Goal: Information Seeking & Learning: Learn about a topic

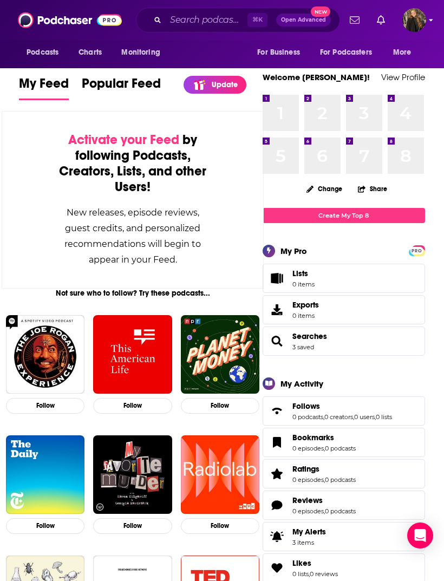
click at [424, 27] on img "Logged in as anamarquis" at bounding box center [415, 20] width 24 height 24
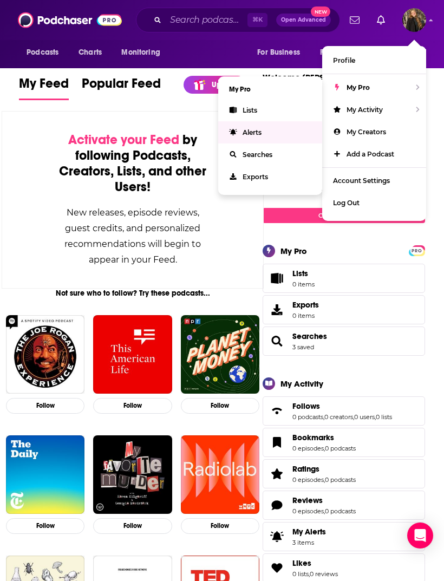
click at [291, 133] on link "Alerts" at bounding box center [270, 132] width 104 height 22
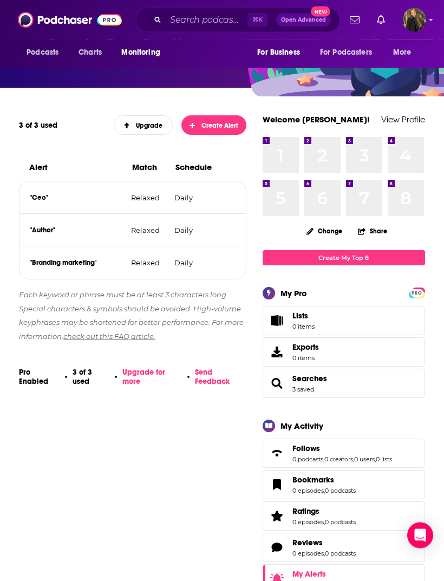
scroll to position [104, 0]
click at [231, 234] on icon at bounding box center [230, 229] width 8 height 9
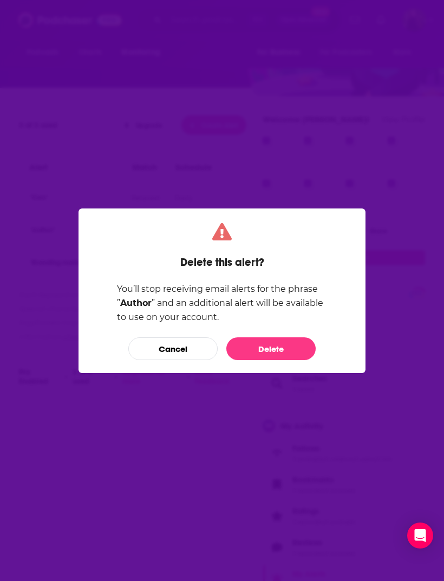
click at [269, 353] on button "Delete" at bounding box center [270, 349] width 89 height 23
click at [269, 249] on div "1 1 2 2 3 3 4 4 5 5 6 6 7 7 8 8 Change Share Create My Top 8" at bounding box center [344, 200] width 163 height 130
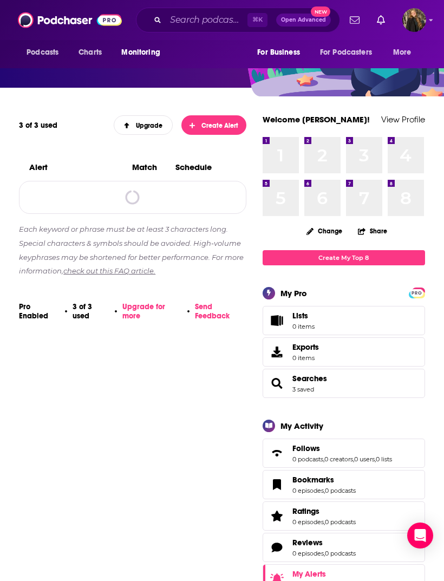
click at [234, 126] on span "Create Alert" at bounding box center [214, 126] width 49 height 8
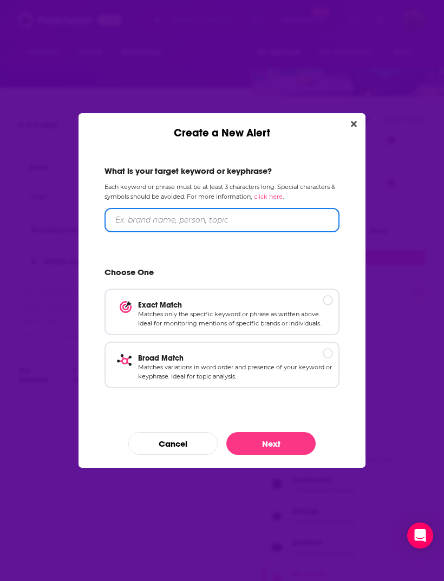
click at [240, 219] on input "Create a New Alert" at bounding box center [222, 220] width 235 height 24
type input "Invest"
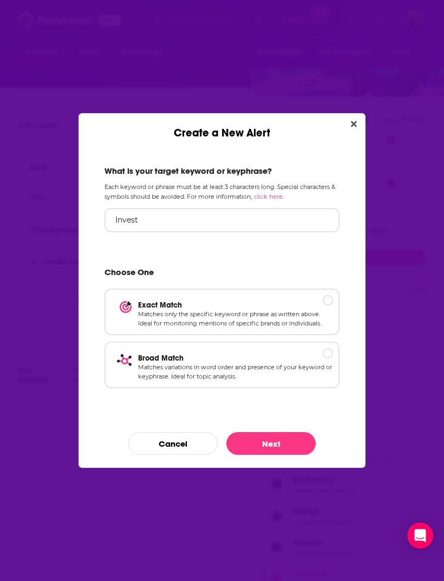
click at [303, 446] on button "Next" at bounding box center [270, 443] width 89 height 23
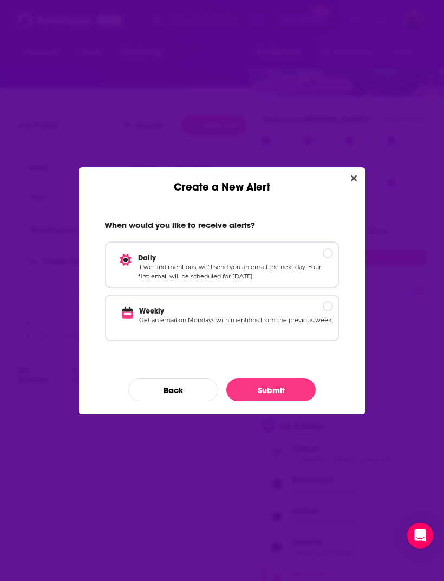
click at [198, 390] on button "Back" at bounding box center [172, 390] width 89 height 23
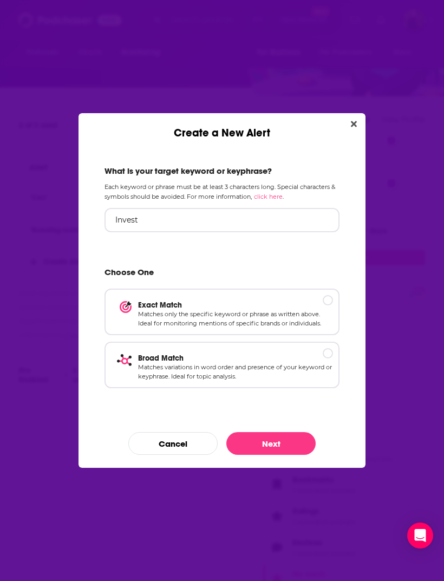
click at [300, 364] on p "Matches variations in word order and presence of your keyword or keyphrase. Ide…" at bounding box center [235, 372] width 195 height 19
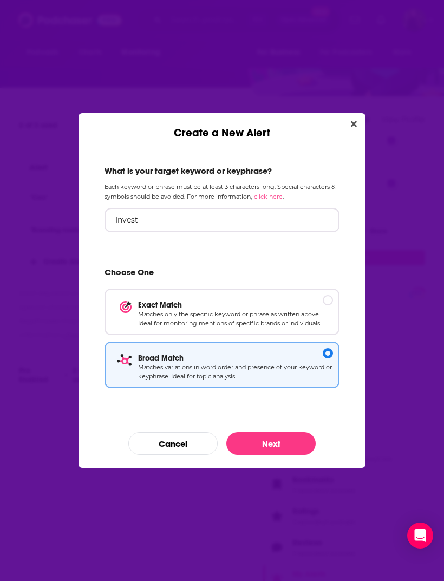
click at [289, 444] on button "Next" at bounding box center [270, 443] width 89 height 23
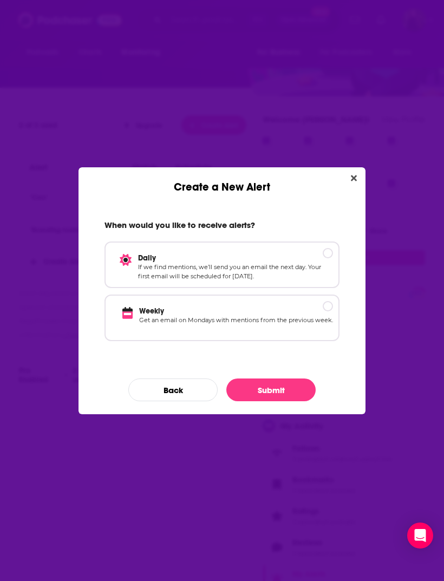
click at [279, 264] on p "If we find mentions, we’ll send you an email the next day. Your first email wil…" at bounding box center [235, 272] width 195 height 19
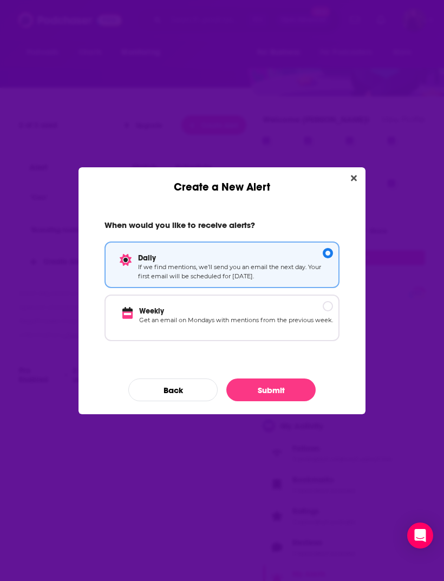
click at [286, 398] on button "Submit" at bounding box center [270, 390] width 89 height 23
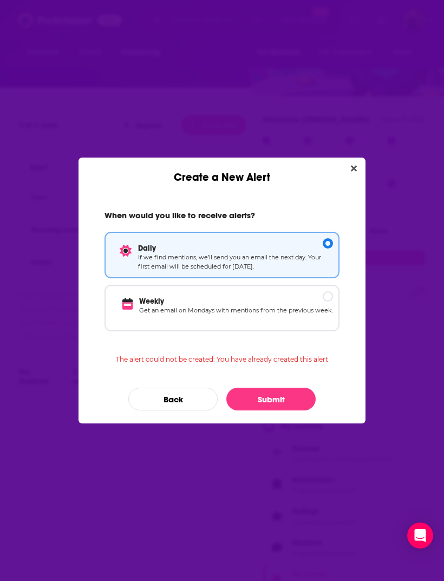
click at [353, 170] on icon "Close" at bounding box center [354, 169] width 6 height 6
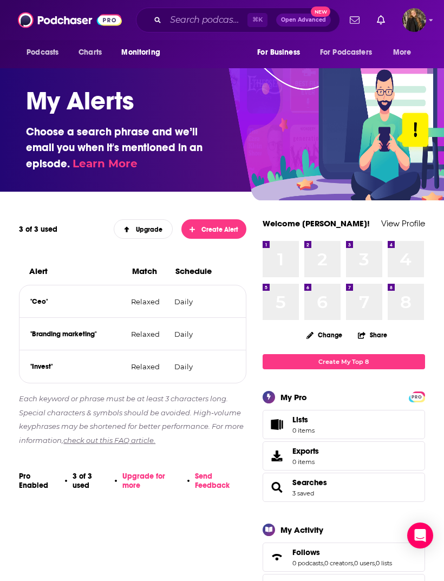
click at [43, 57] on span "Podcasts" at bounding box center [43, 52] width 32 height 15
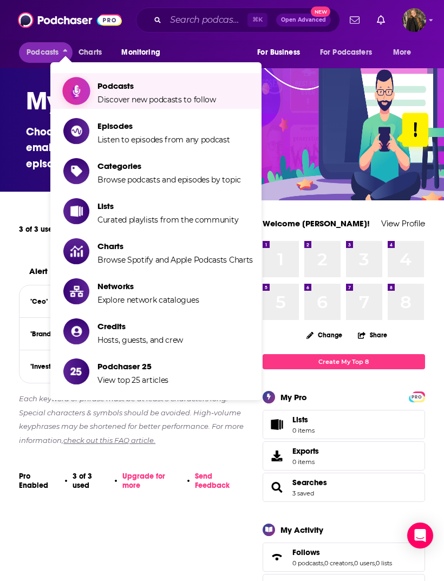
click at [180, 96] on span "Discover new podcasts to follow" at bounding box center [157, 100] width 119 height 10
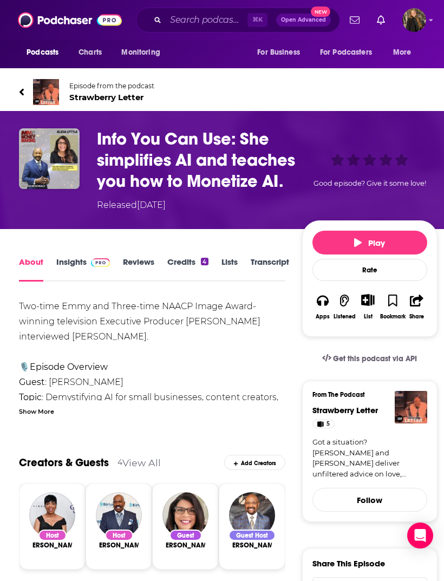
click at [77, 267] on link "Insights" at bounding box center [83, 269] width 54 height 25
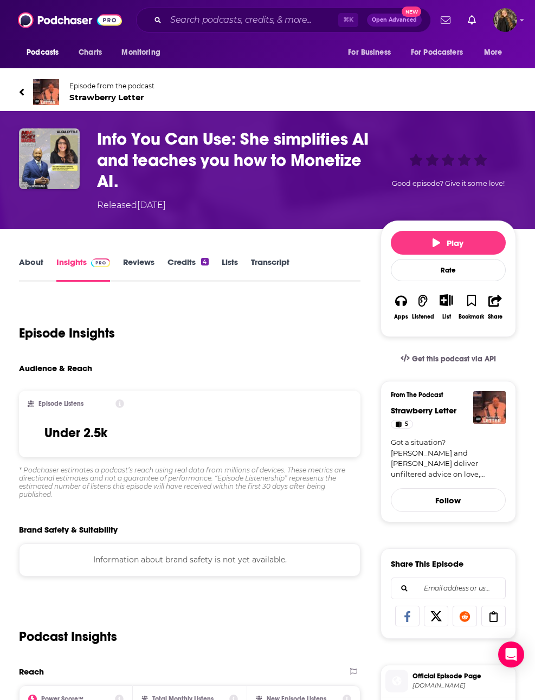
click at [27, 279] on link "About" at bounding box center [31, 269] width 24 height 25
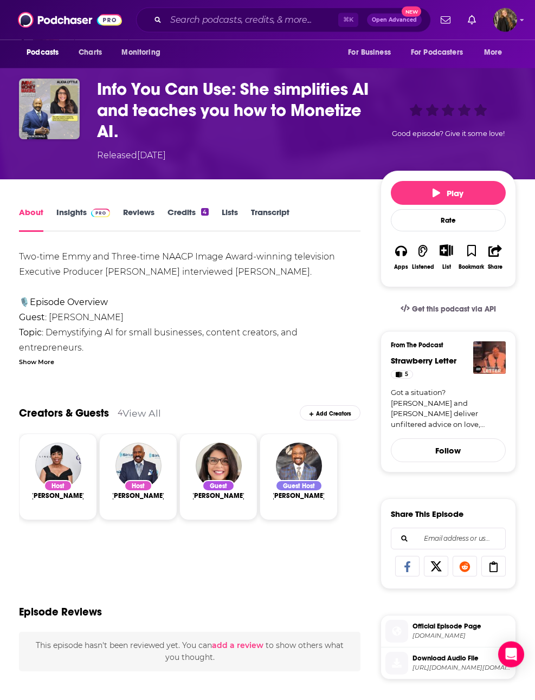
scroll to position [53, 0]
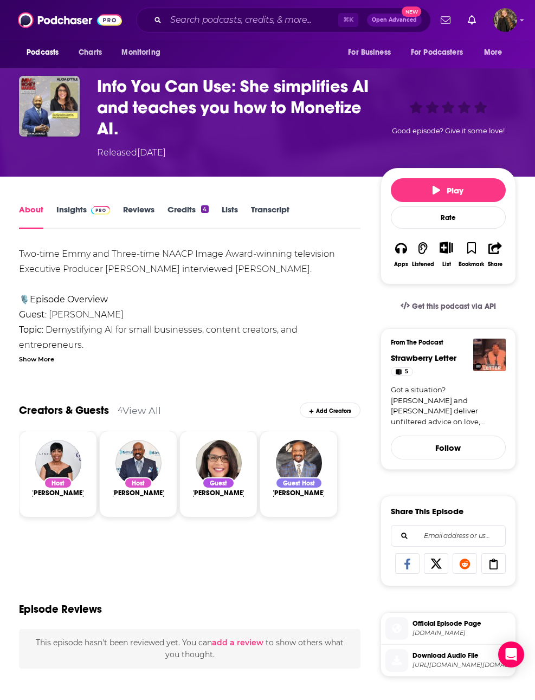
click at [202, 478] on img "Alicia Lyttle" at bounding box center [219, 463] width 46 height 46
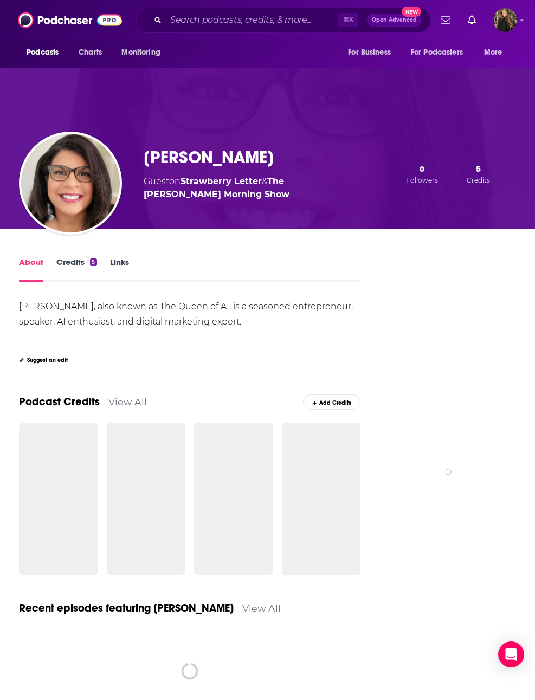
scroll to position [24, 0]
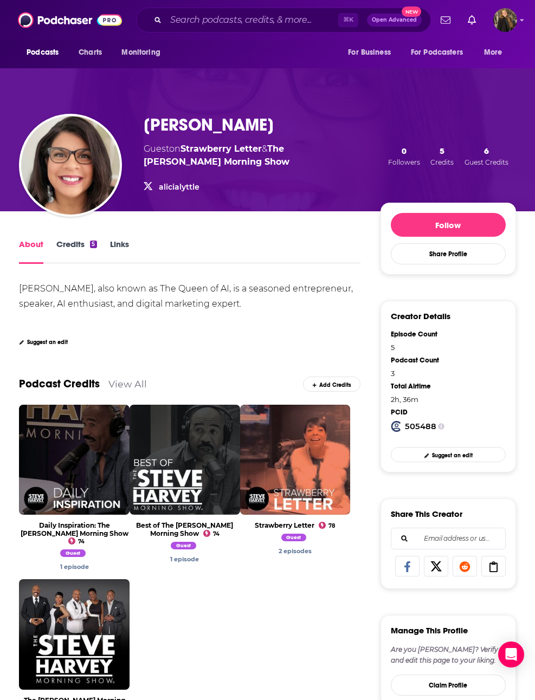
click at [70, 251] on link "Credits 5" at bounding box center [76, 251] width 40 height 25
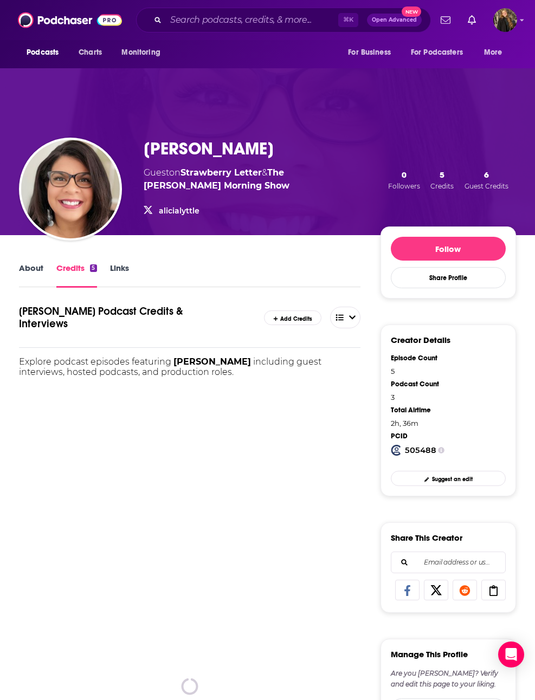
click at [114, 271] on link "Links" at bounding box center [119, 275] width 19 height 25
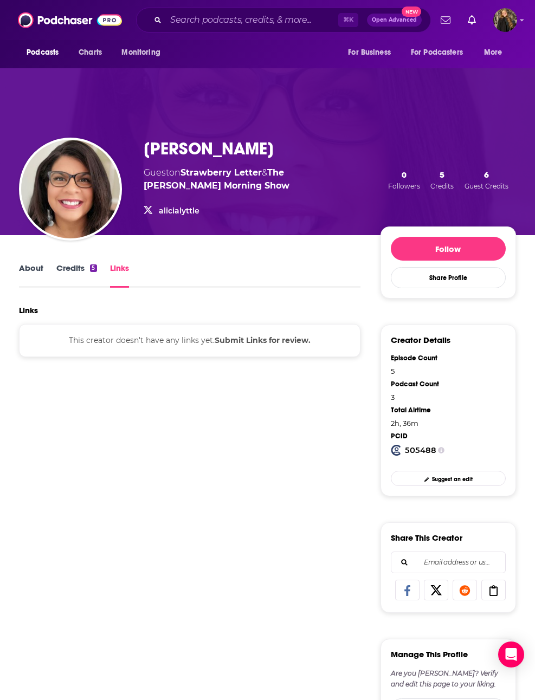
click at [24, 260] on div "About Credits 5 Links Links This creator doesn't have any links yet. Submit Lin…" at bounding box center [267, 615] width 497 height 760
click at [37, 277] on link "About" at bounding box center [31, 275] width 24 height 25
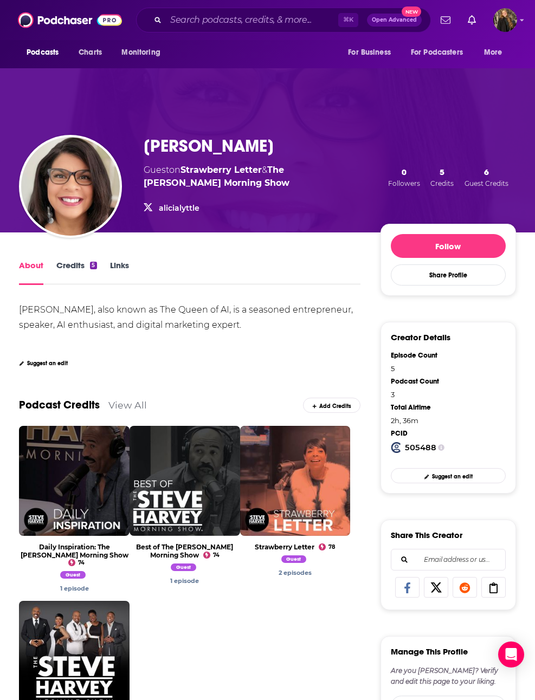
scroll to position [2, 0]
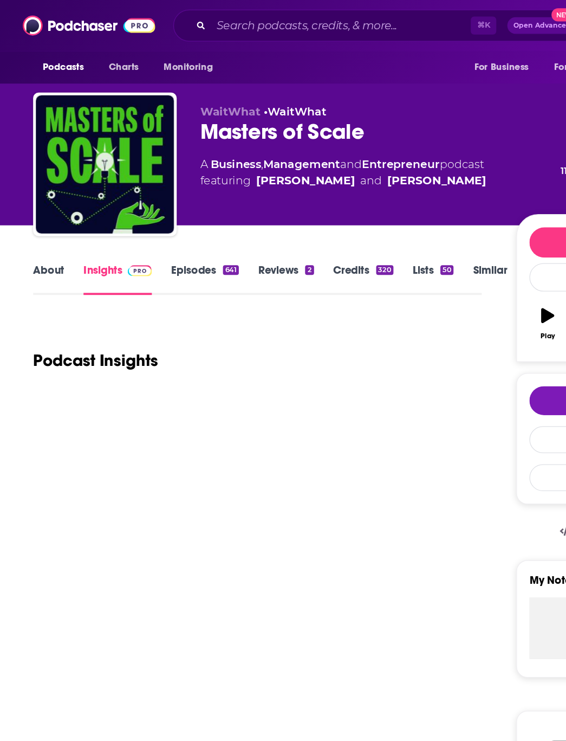
scroll to position [16, 0]
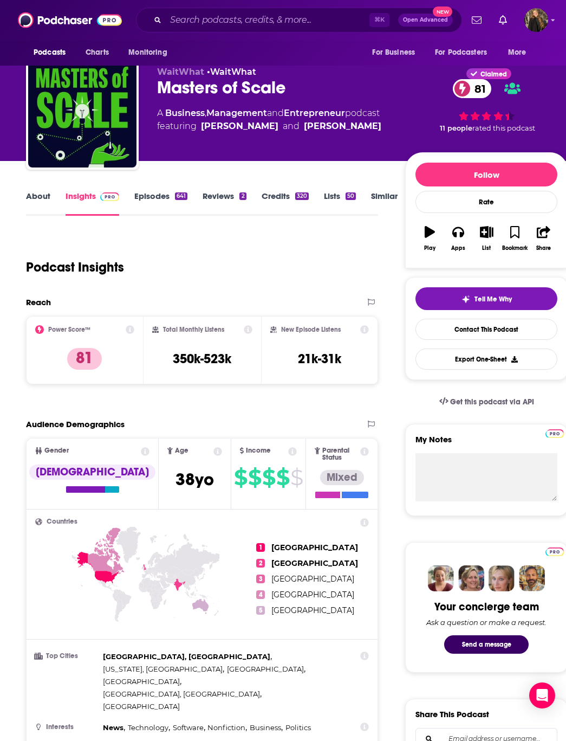
click at [34, 198] on link "About" at bounding box center [38, 203] width 24 height 25
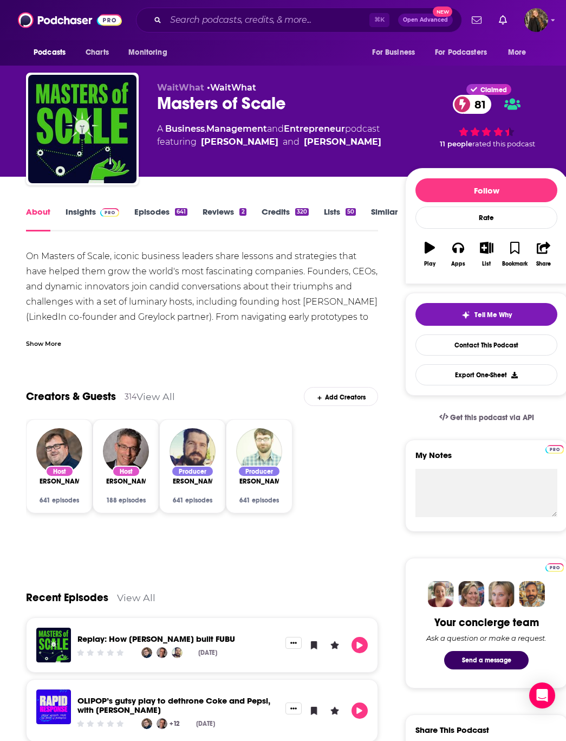
click at [82, 224] on link "Insights" at bounding box center [93, 218] width 54 height 25
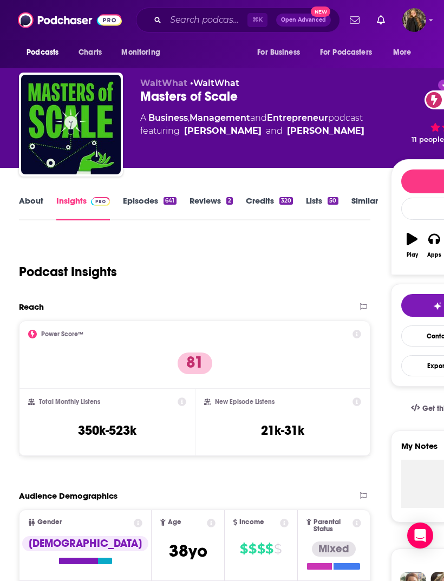
click at [135, 210] on link "Episodes 641" at bounding box center [149, 208] width 53 height 25
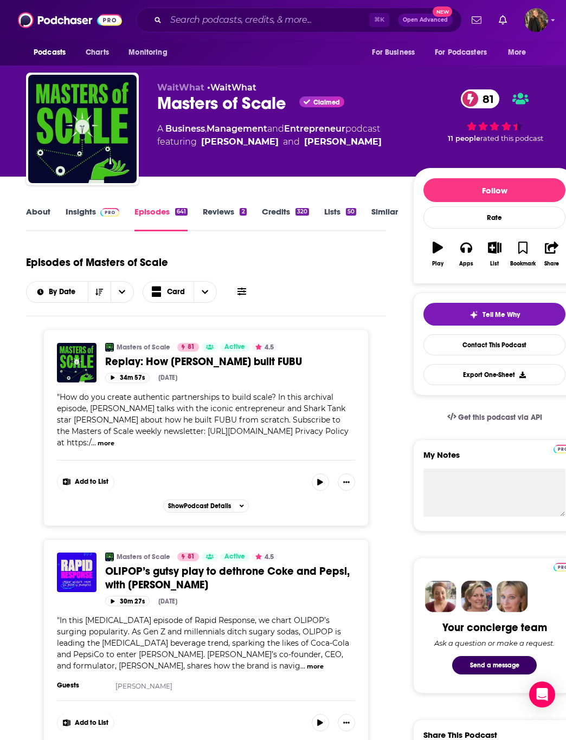
click at [87, 215] on link "Insights" at bounding box center [93, 218] width 54 height 25
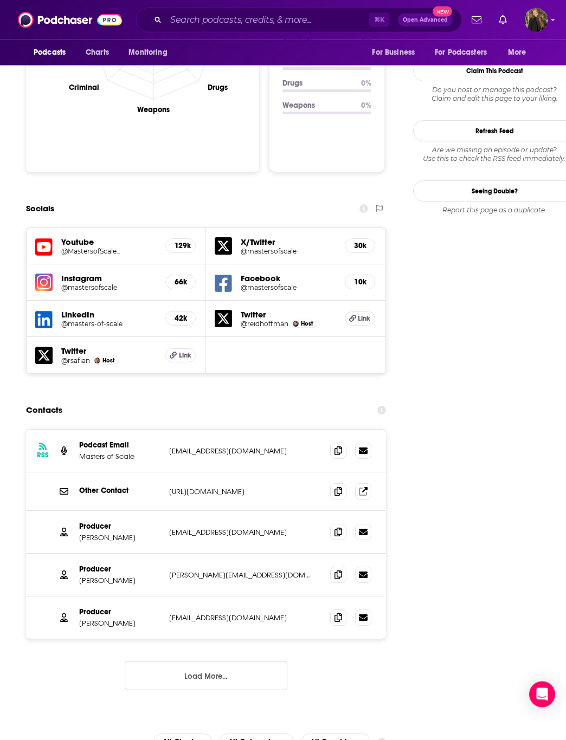
scroll to position [1110, 0]
click at [341, 446] on icon at bounding box center [338, 450] width 8 height 9
click at [285, 581] on button "Load More..." at bounding box center [206, 675] width 163 height 29
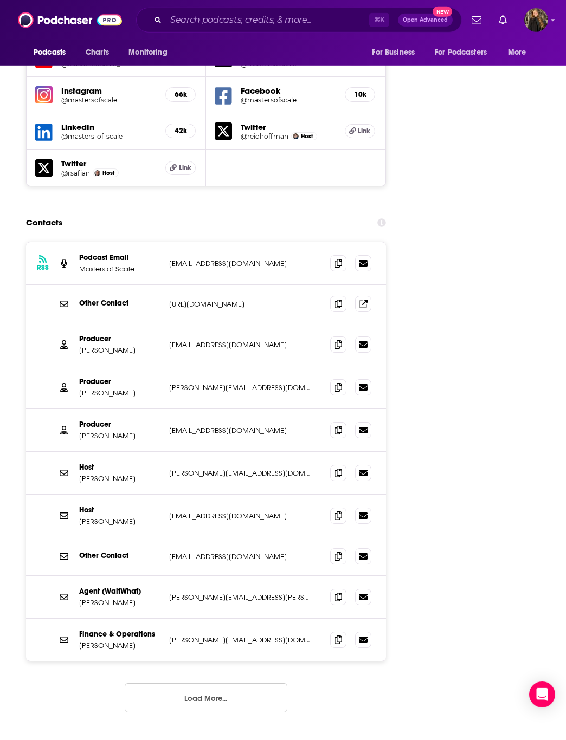
scroll to position [1297, 0]
click at [335, 469] on icon at bounding box center [338, 473] width 8 height 9
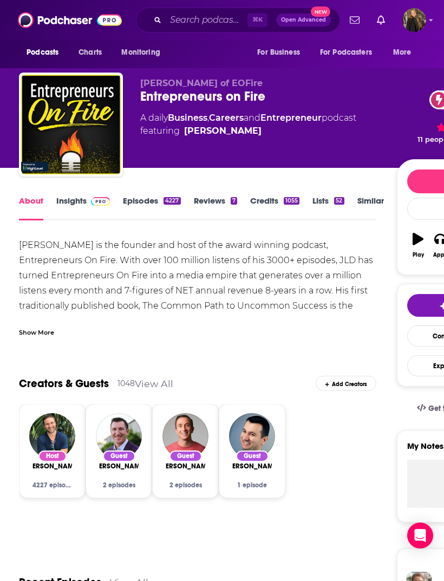
click at [141, 199] on link "Episodes 4227" at bounding box center [151, 208] width 57 height 25
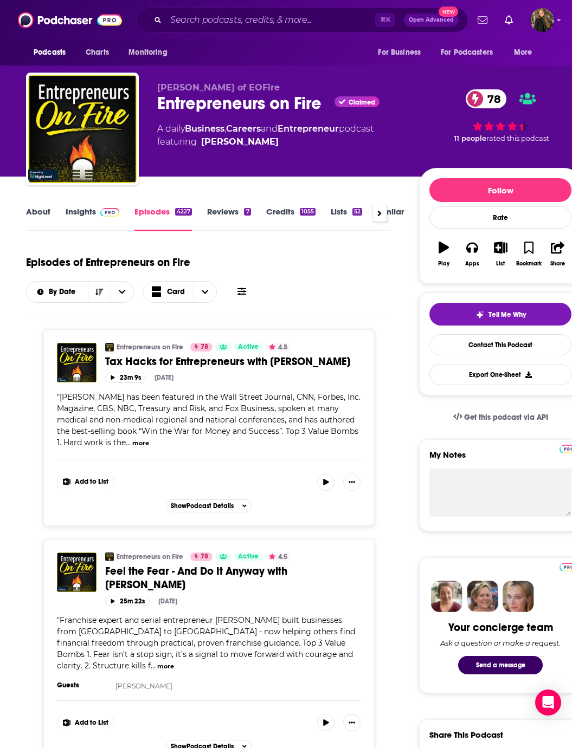
click at [76, 214] on link "Insights" at bounding box center [93, 218] width 54 height 25
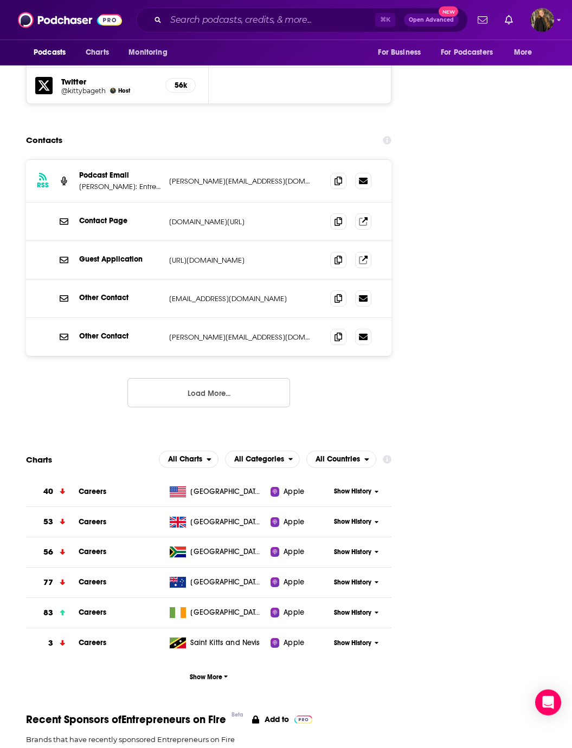
click at [261, 378] on button "Load More..." at bounding box center [208, 392] width 163 height 29
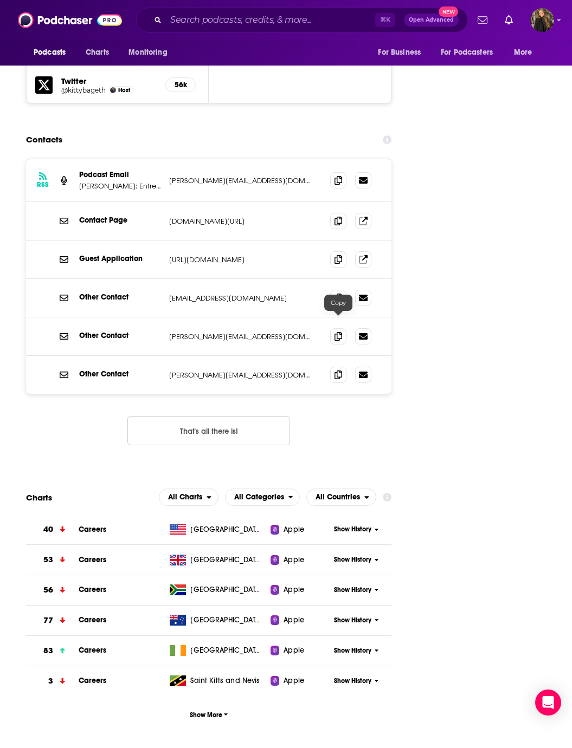
click at [340, 371] on icon at bounding box center [338, 375] width 8 height 9
click at [335, 172] on span at bounding box center [338, 180] width 16 height 16
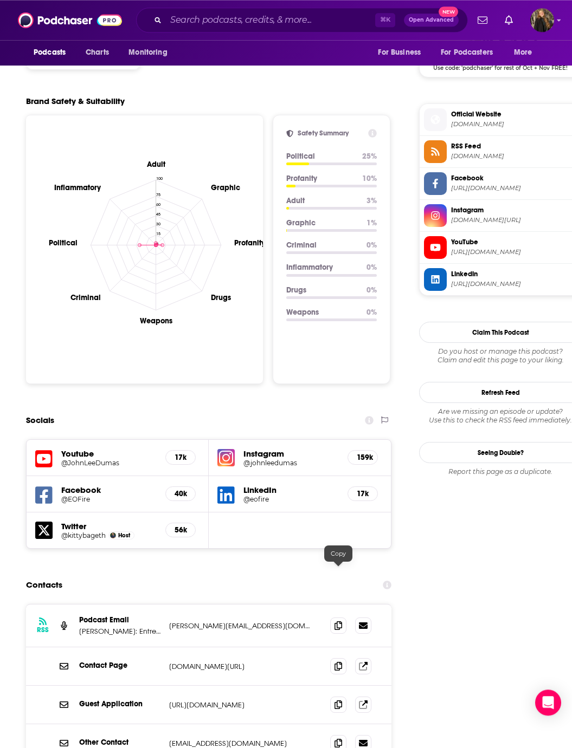
scroll to position [842, 0]
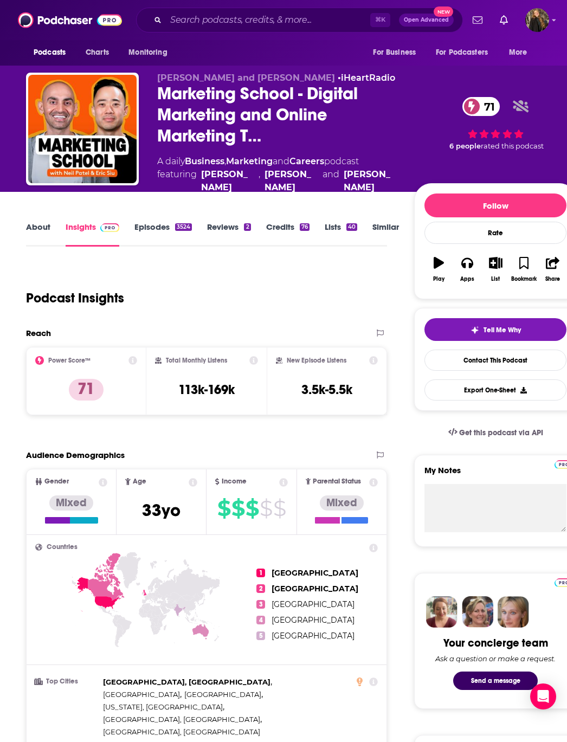
click at [179, 223] on div "3524" at bounding box center [183, 227] width 17 height 8
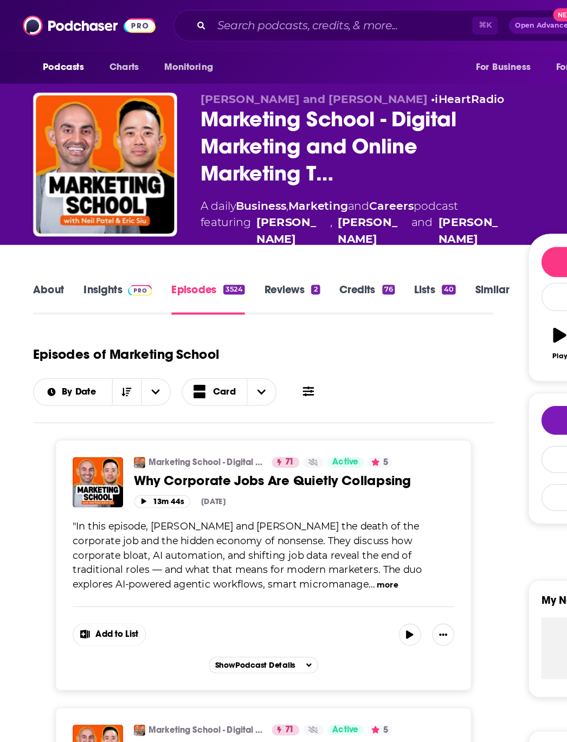
click at [108, 223] on img at bounding box center [109, 227] width 19 height 9
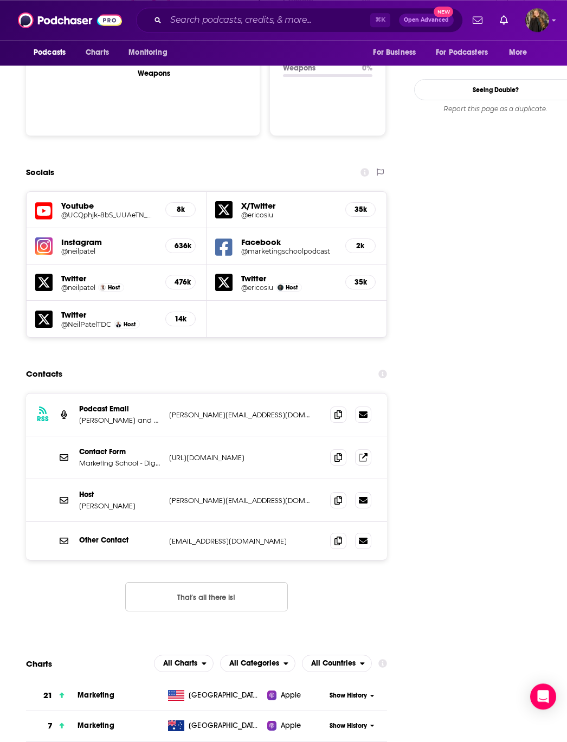
scroll to position [1193, 0]
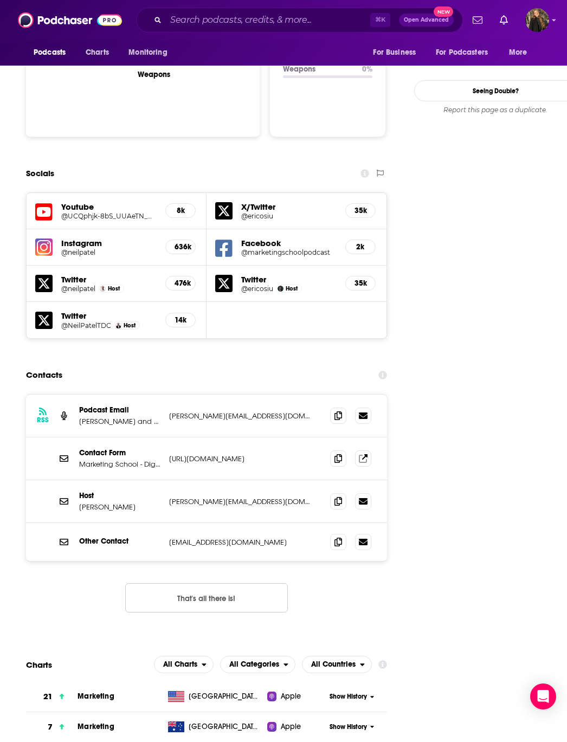
click at [270, 581] on button "That's all there is!" at bounding box center [206, 597] width 163 height 29
click at [274, 581] on button "That's all there is!" at bounding box center [206, 597] width 163 height 29
click at [338, 493] on span at bounding box center [338, 501] width 16 height 16
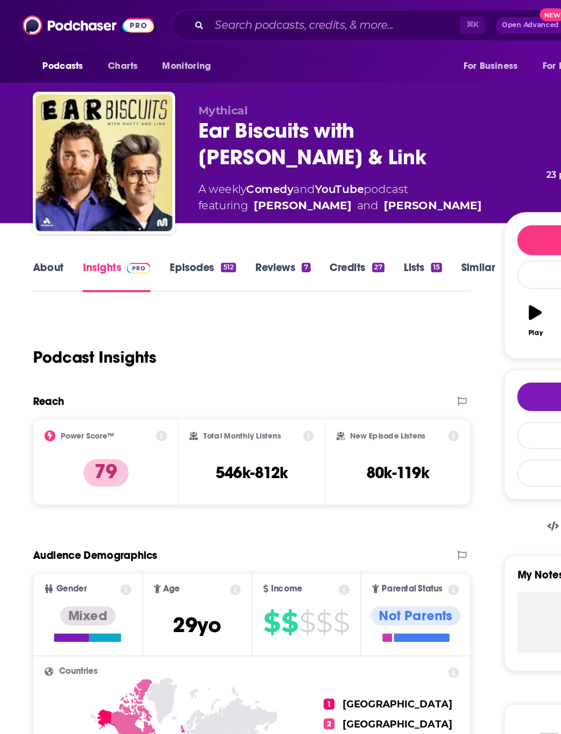
scroll to position [15, 0]
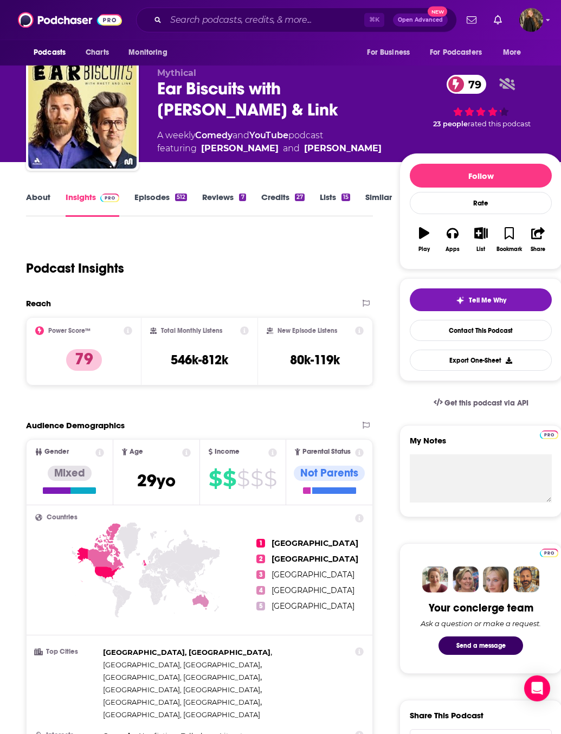
click at [49, 145] on img "Ear Biscuits with Rhett & Link" at bounding box center [82, 114] width 108 height 108
click at [163, 199] on link "Episodes 512" at bounding box center [160, 204] width 53 height 25
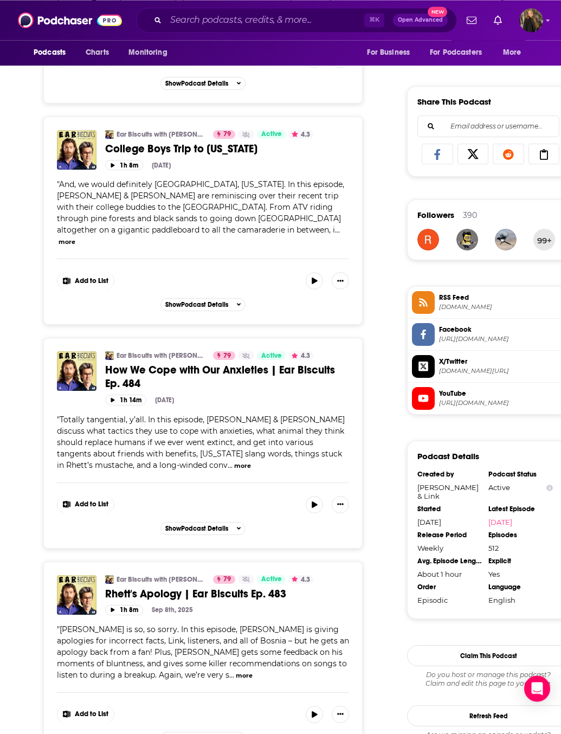
scroll to position [654, 0]
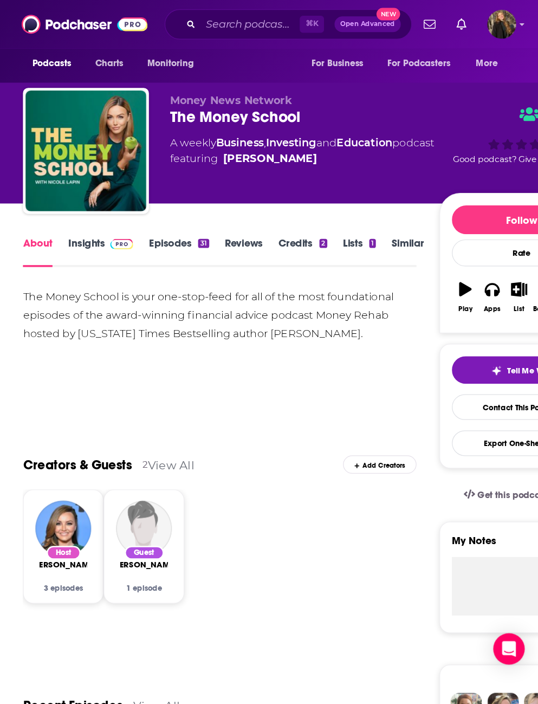
scroll to position [12, 0]
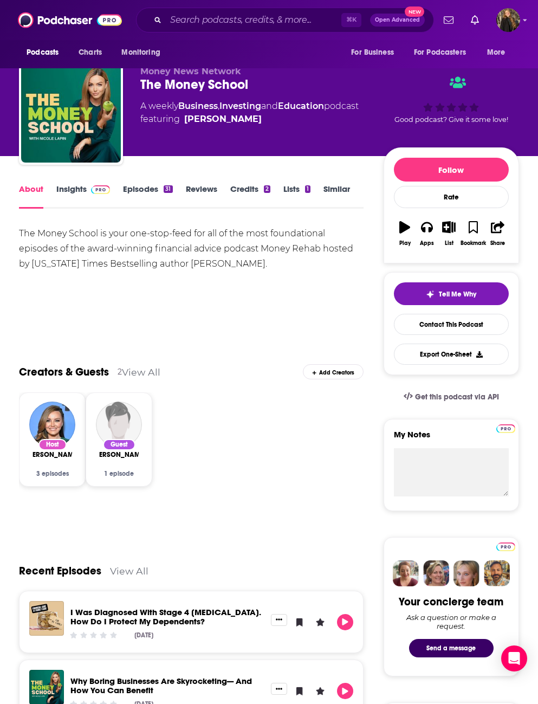
click at [89, 198] on link "Insights" at bounding box center [83, 196] width 54 height 25
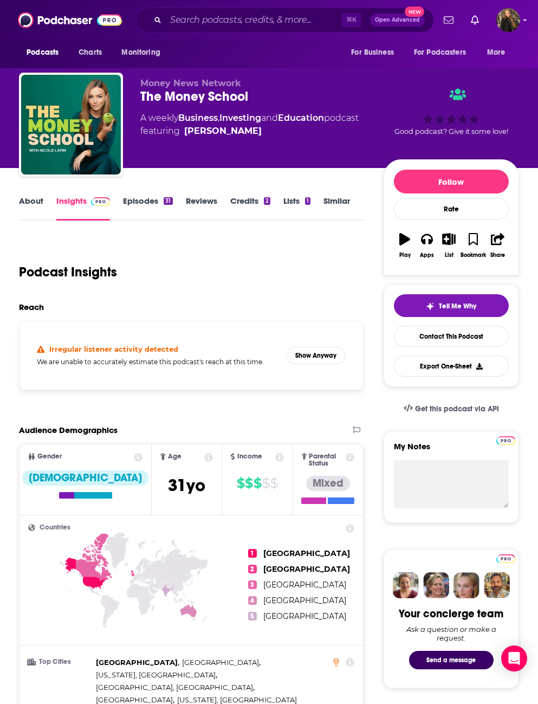
click at [152, 199] on link "Episodes 31" at bounding box center [147, 208] width 49 height 25
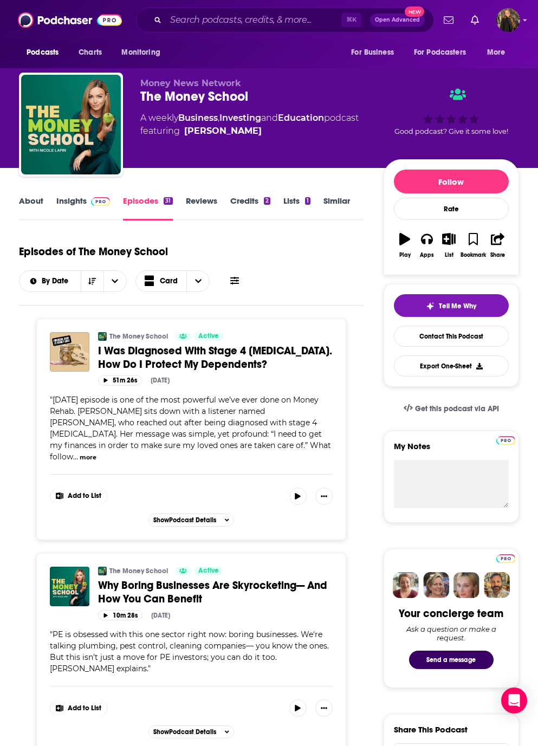
click at [83, 214] on link "Insights" at bounding box center [83, 208] width 54 height 25
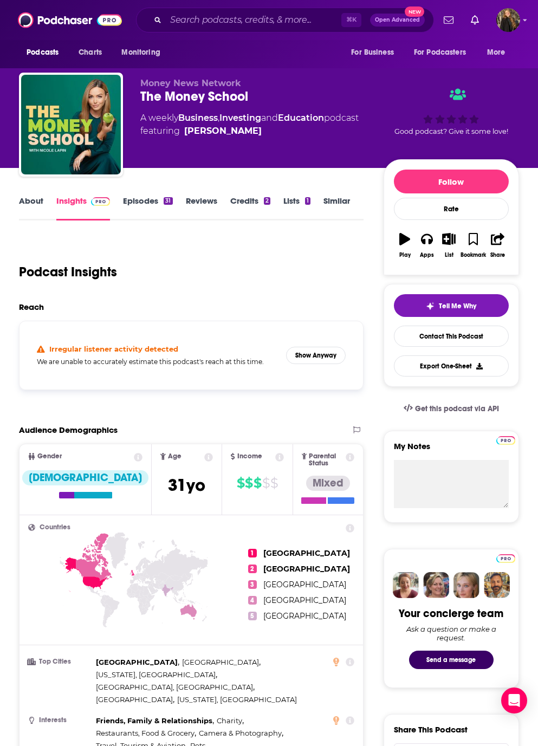
click at [321, 364] on button "Show Anyway" at bounding box center [316, 355] width 60 height 17
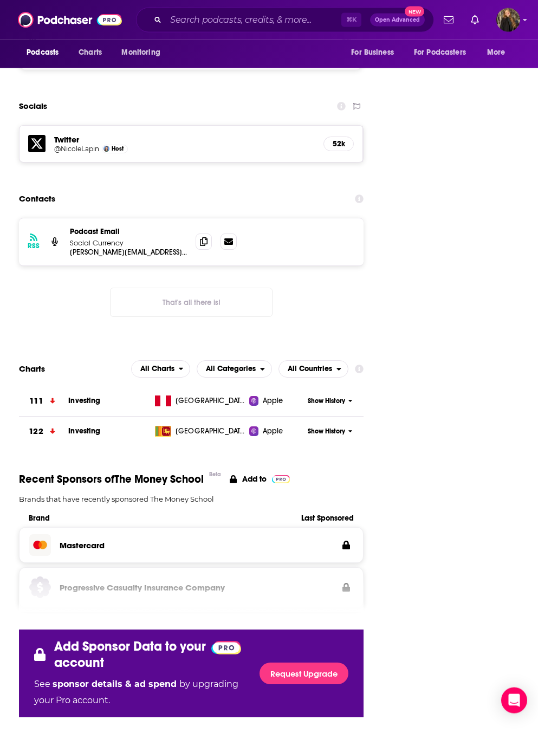
scroll to position [1537, 0]
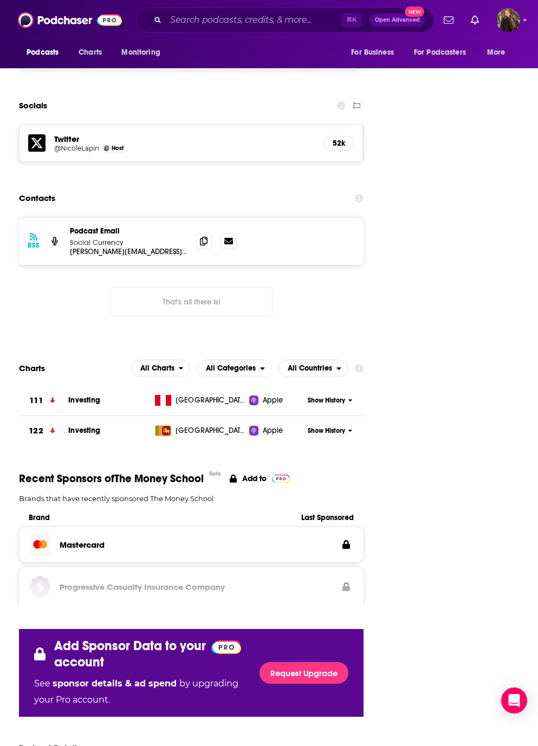
click at [204, 237] on icon at bounding box center [204, 241] width 8 height 9
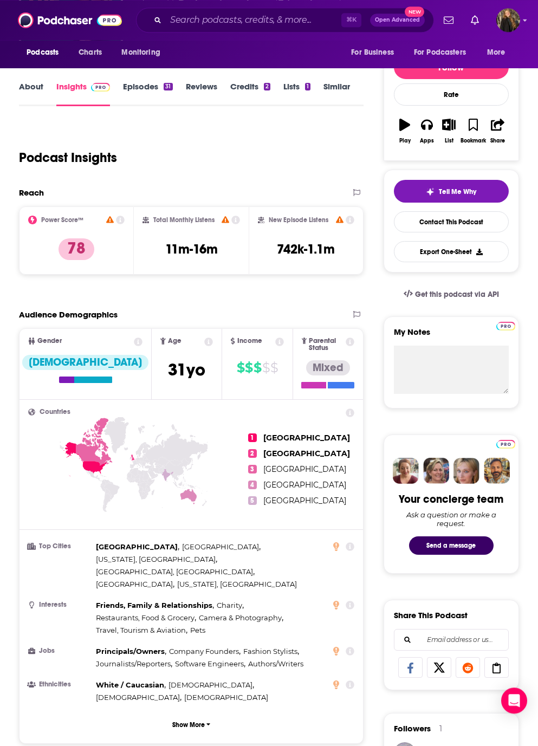
scroll to position [0, 0]
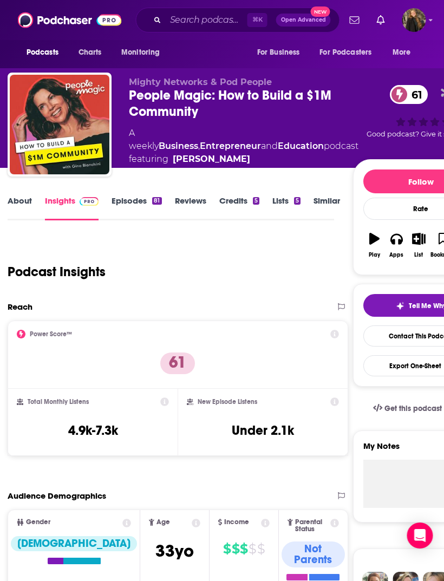
scroll to position [0, 8]
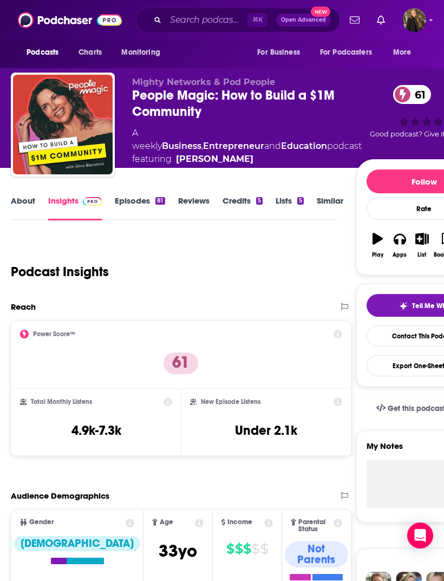
click at [34, 208] on link "About" at bounding box center [23, 208] width 24 height 25
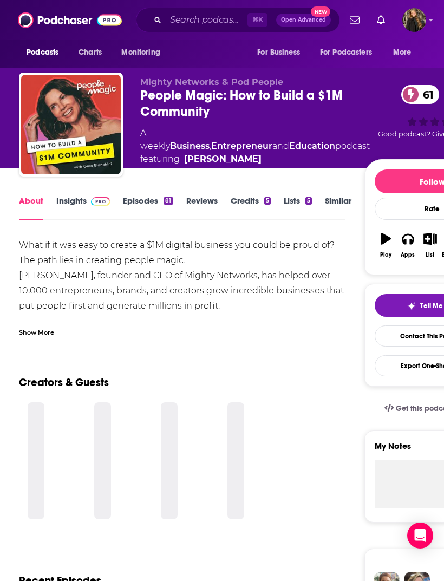
scroll to position [1, 0]
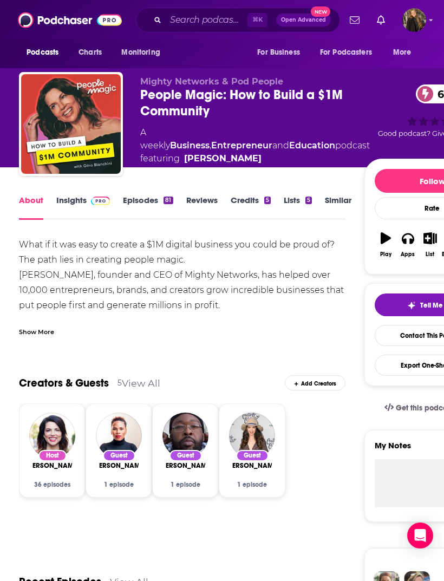
click at [146, 212] on link "Episodes 81" at bounding box center [148, 207] width 50 height 25
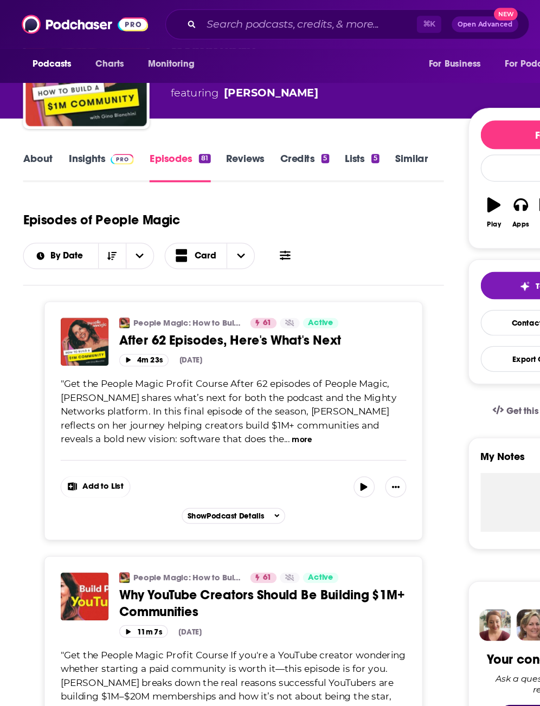
scroll to position [70, 0]
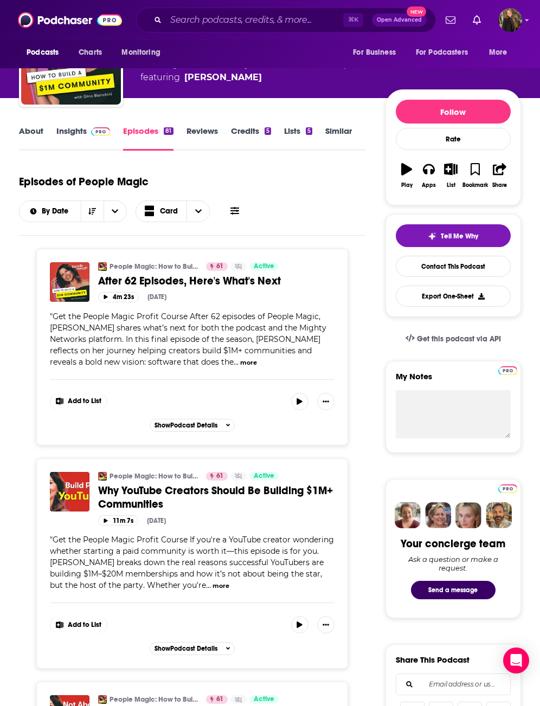
click at [76, 142] on link "Insights" at bounding box center [83, 138] width 54 height 25
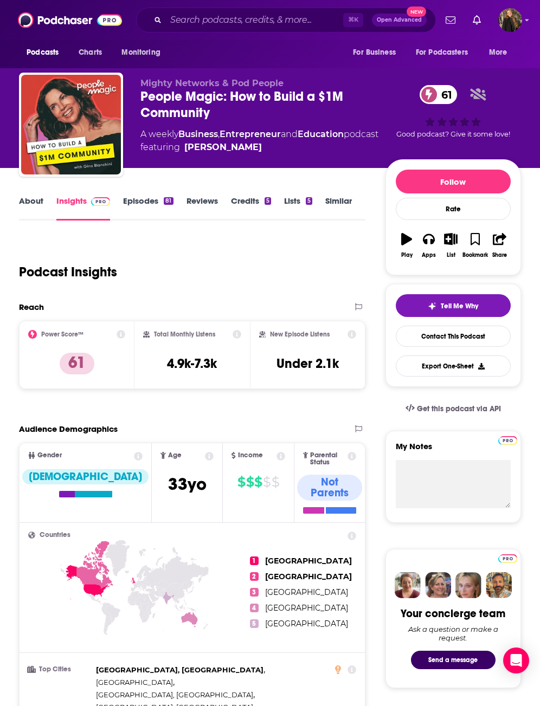
click at [141, 202] on link "Episodes 81" at bounding box center [148, 208] width 50 height 25
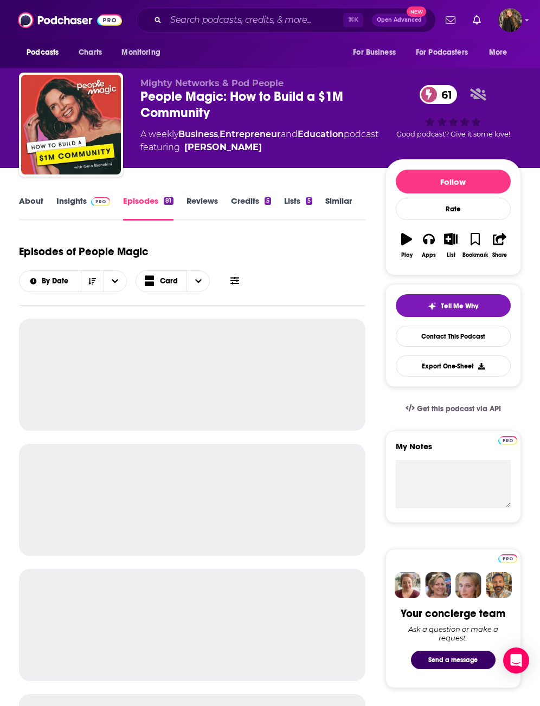
click at [87, 205] on span at bounding box center [98, 201] width 23 height 10
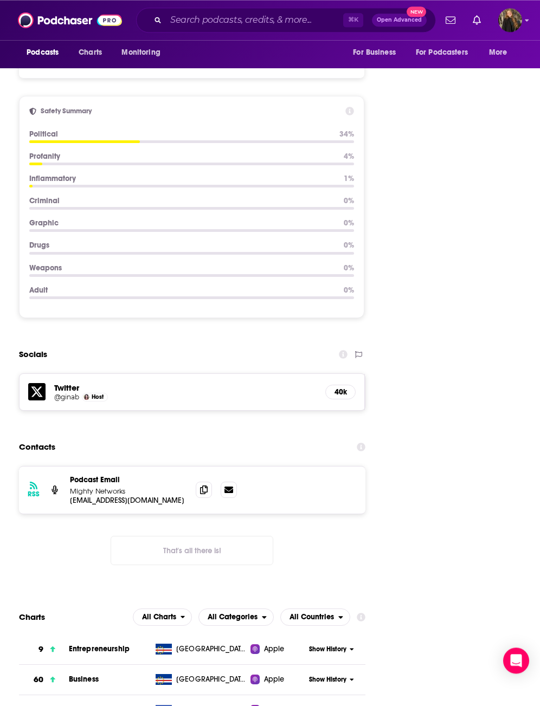
scroll to position [1310, 0]
click at [202, 482] on span at bounding box center [204, 490] width 16 height 16
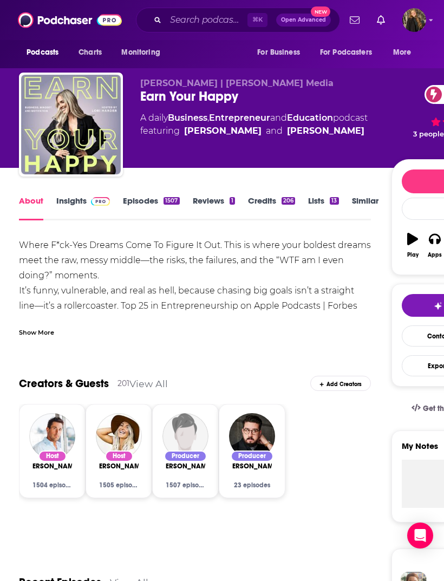
click at [154, 199] on link "Episodes 1507" at bounding box center [151, 208] width 56 height 25
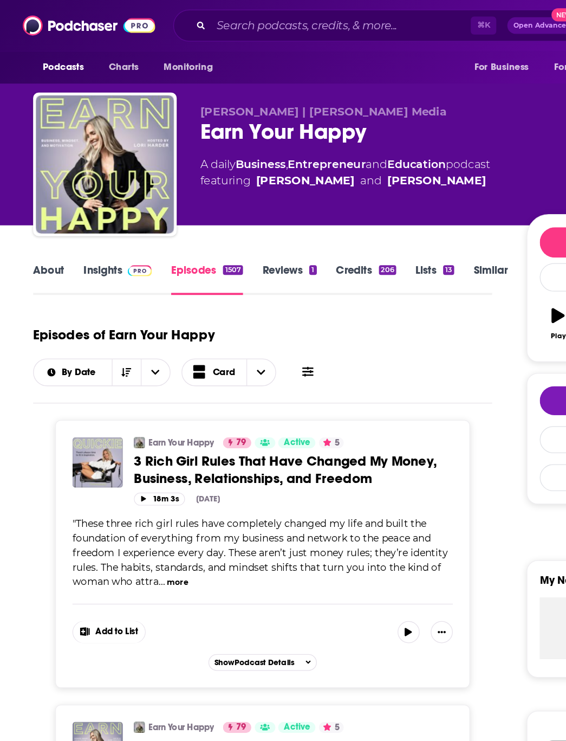
click at [73, 216] on link "Insights" at bounding box center [93, 218] width 54 height 25
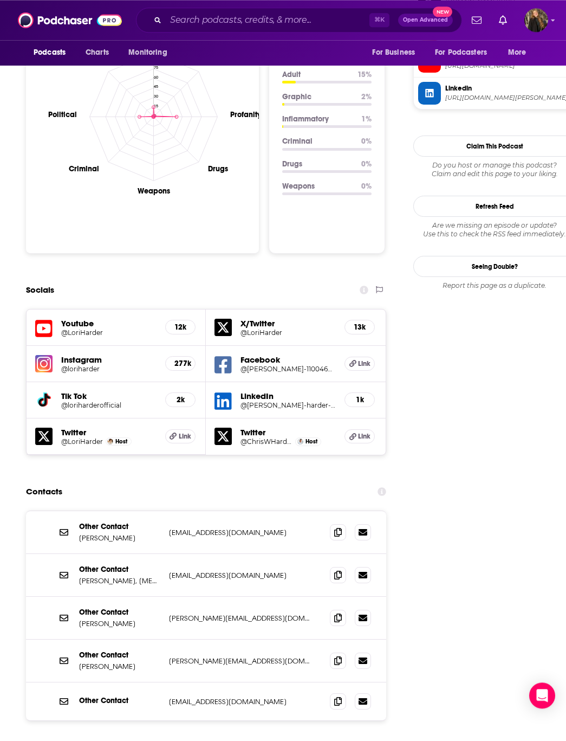
scroll to position [1083, 0]
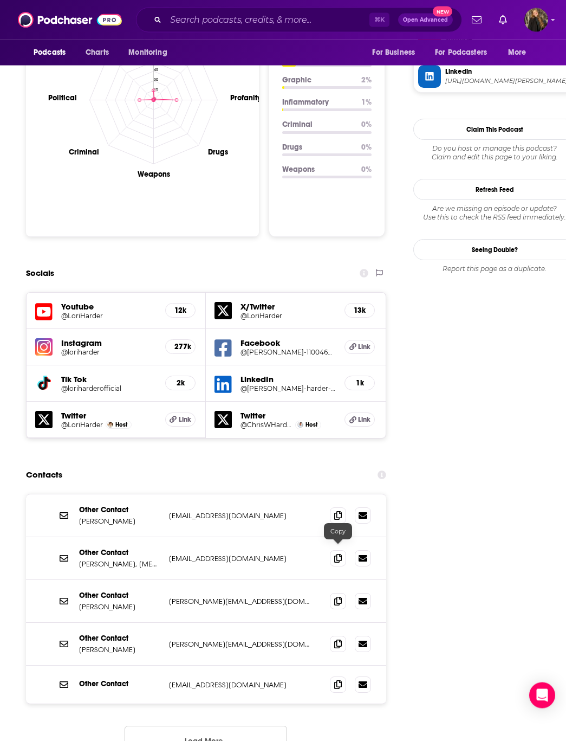
click at [339, 581] on icon at bounding box center [338, 601] width 8 height 9
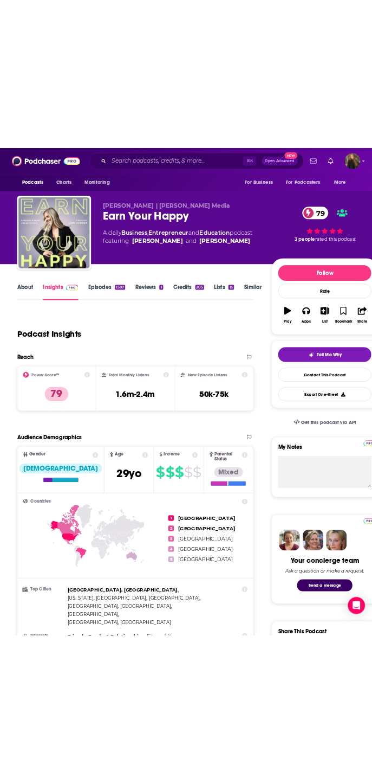
scroll to position [0, 0]
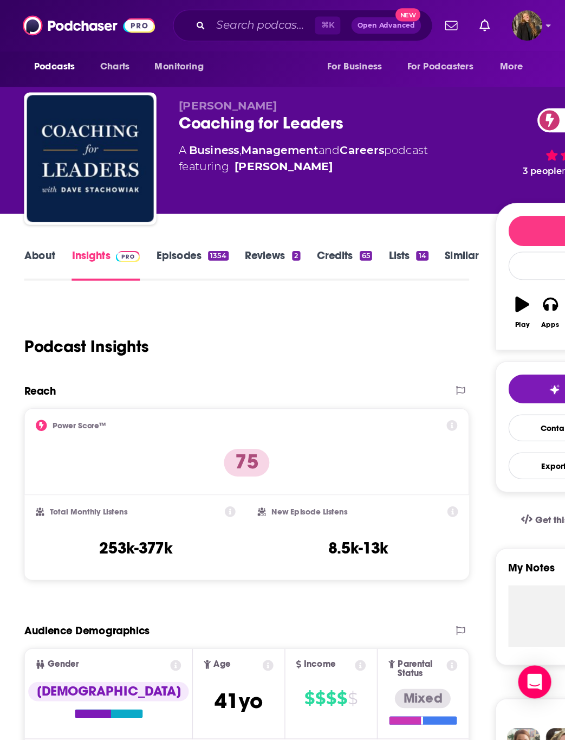
scroll to position [16, 0]
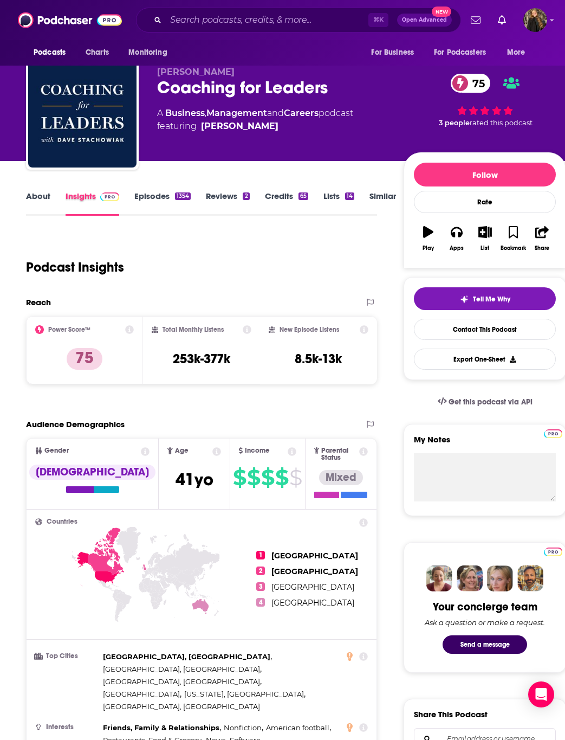
click at [132, 199] on div "Insights" at bounding box center [100, 203] width 69 height 25
click at [152, 203] on link "Episodes 1354" at bounding box center [162, 203] width 56 height 25
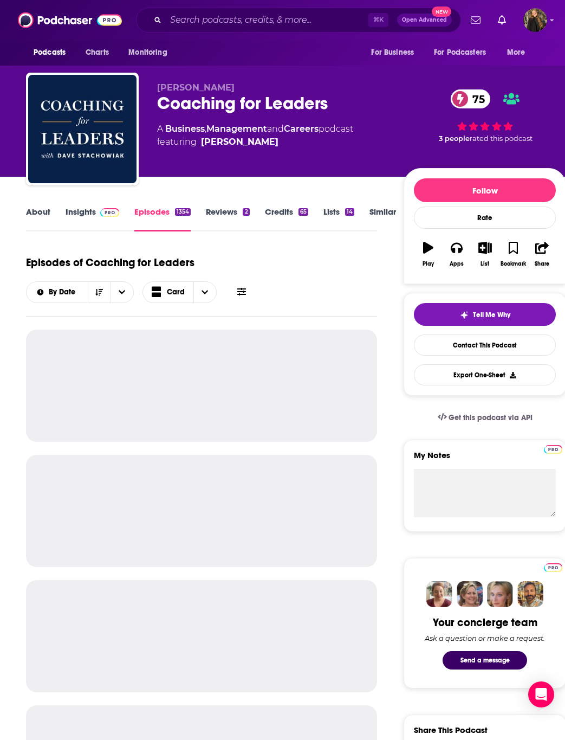
click at [94, 224] on link "Insights" at bounding box center [93, 218] width 54 height 25
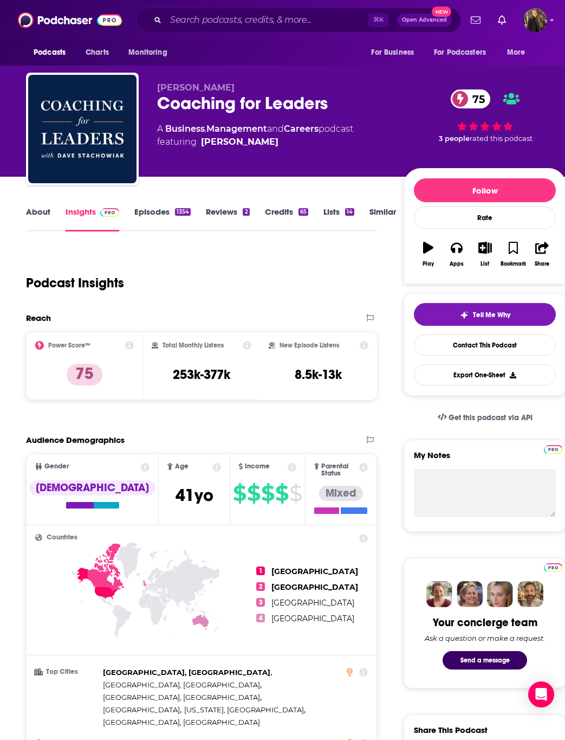
click at [151, 224] on link "Episodes 1354" at bounding box center [162, 218] width 56 height 25
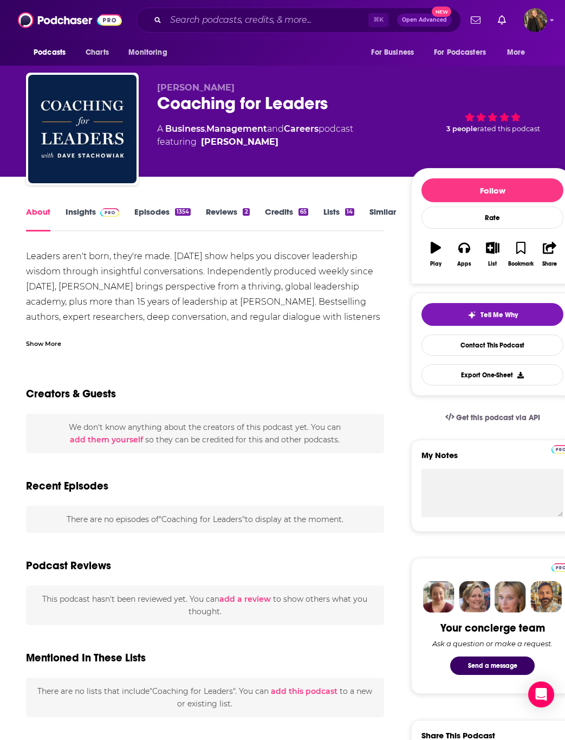
click at [144, 216] on link "Episodes 1354" at bounding box center [162, 218] width 56 height 25
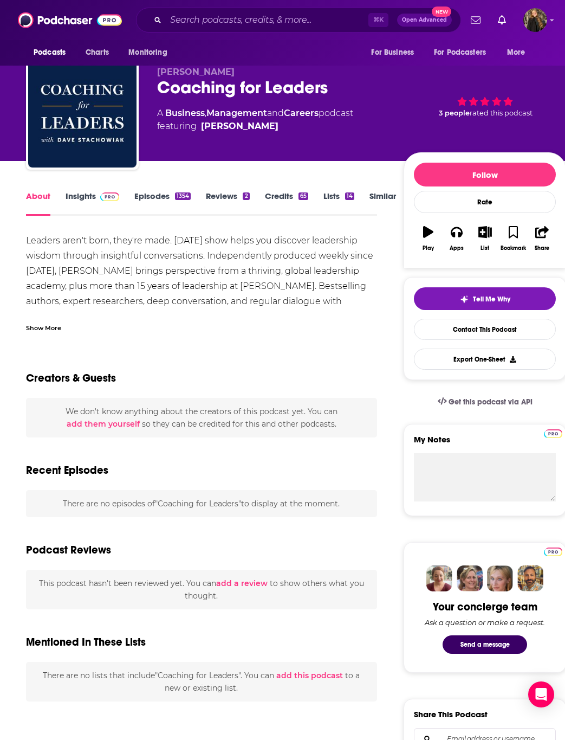
click at [154, 201] on link "Episodes 1354" at bounding box center [162, 203] width 56 height 25
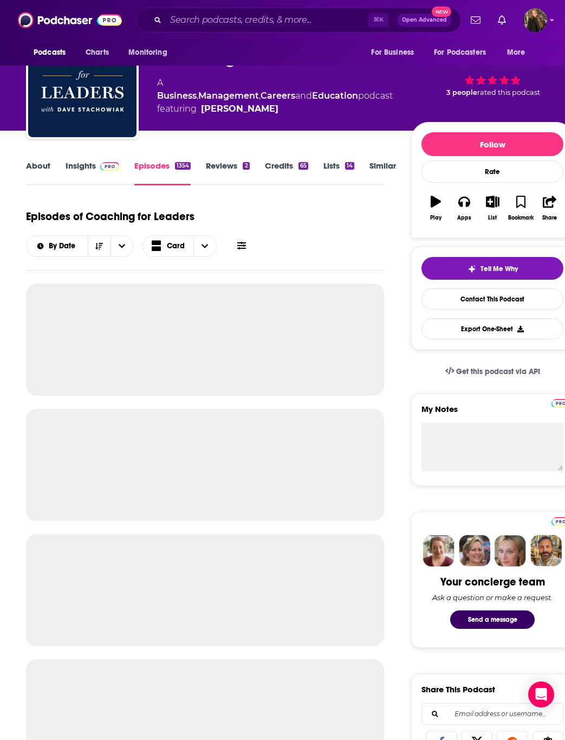
scroll to position [24, 0]
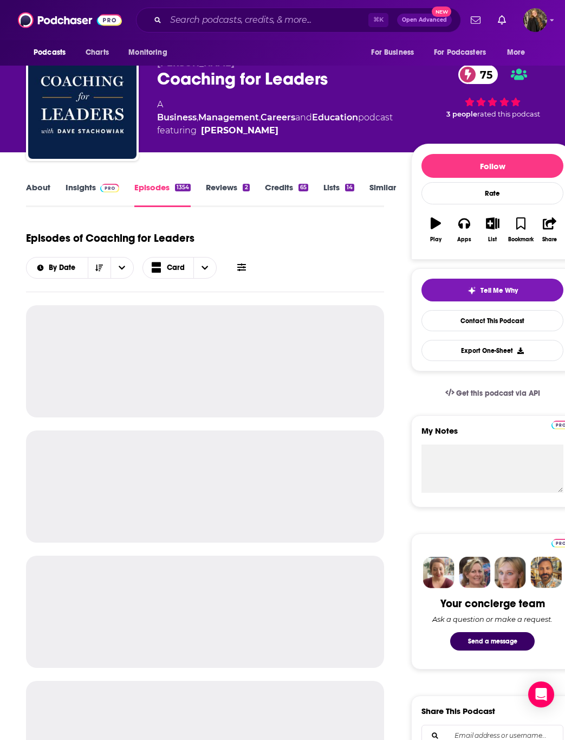
click at [82, 190] on link "Insights" at bounding box center [93, 194] width 54 height 25
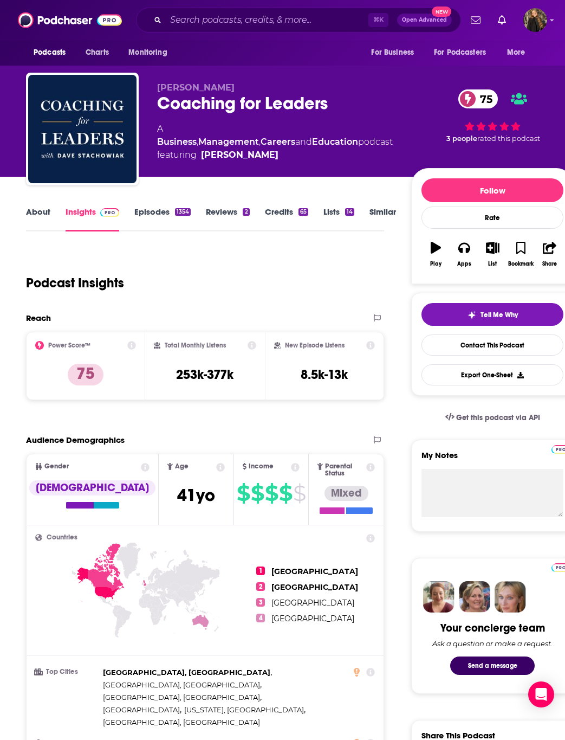
click at [180, 212] on div "1354" at bounding box center [183, 212] width 16 height 8
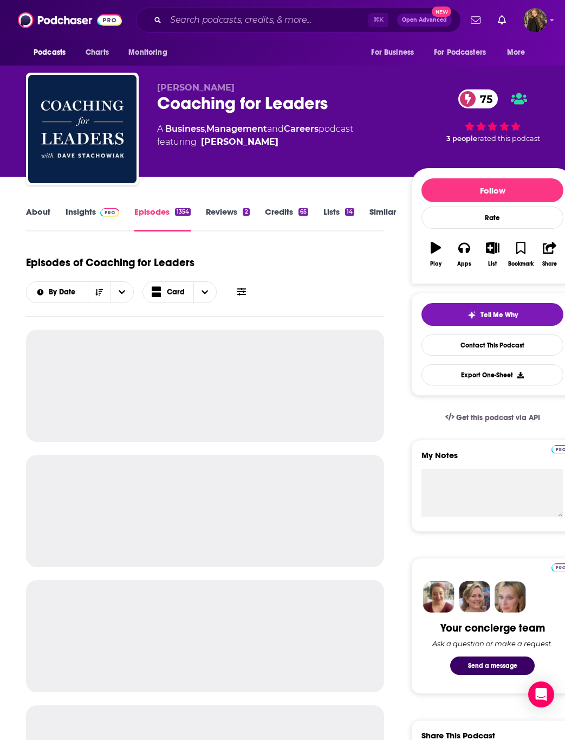
click at [265, 378] on div at bounding box center [205, 385] width 358 height 112
click at [61, 350] on div at bounding box center [205, 385] width 358 height 112
click at [76, 372] on div at bounding box center [205, 385] width 358 height 112
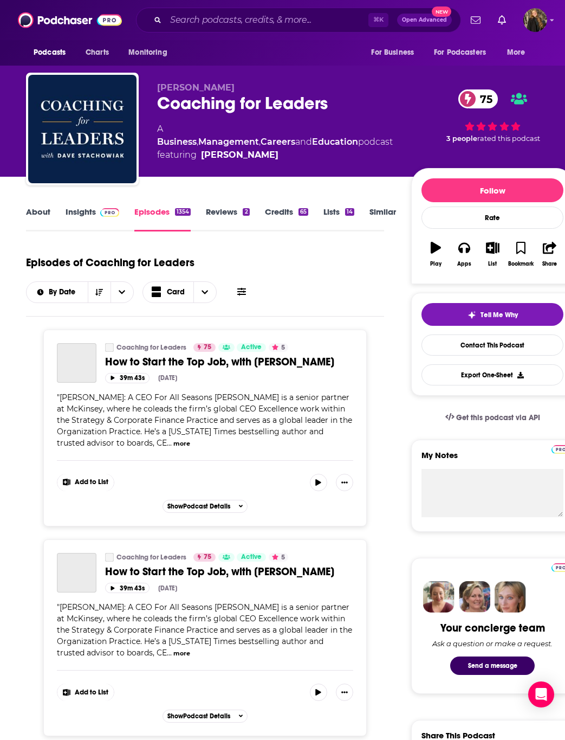
click at [48, 160] on img "Coaching for Leaders" at bounding box center [82, 129] width 108 height 108
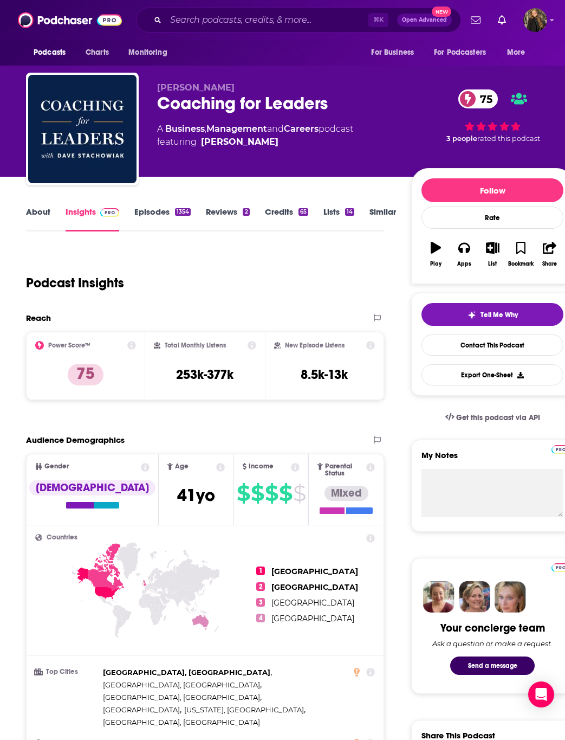
click at [155, 216] on link "Episodes 1354" at bounding box center [162, 218] width 56 height 25
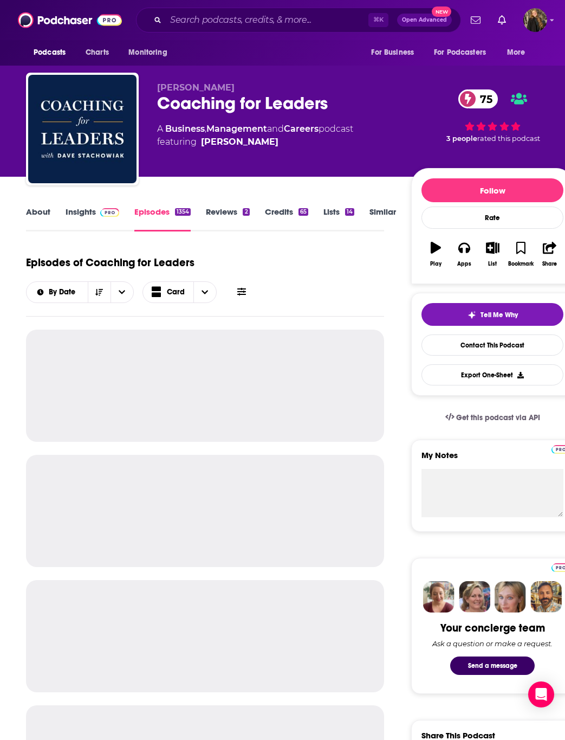
click at [114, 367] on div at bounding box center [205, 385] width 358 height 112
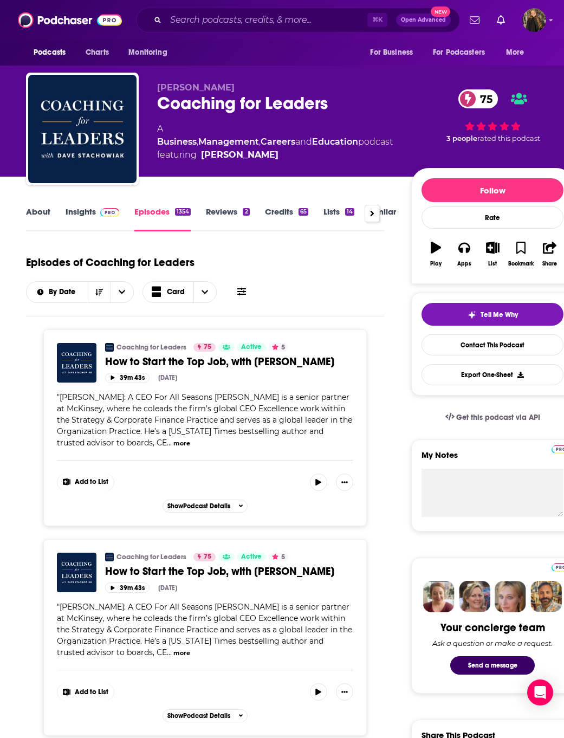
click at [77, 215] on link "Insights" at bounding box center [93, 218] width 54 height 25
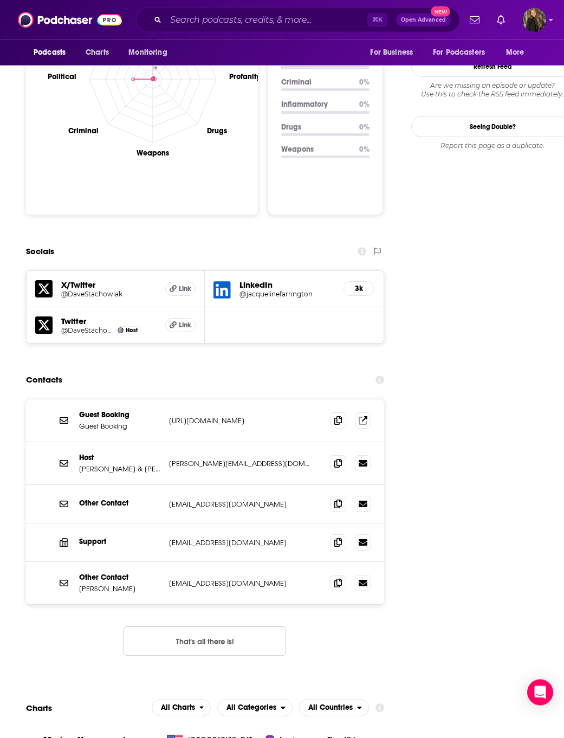
scroll to position [1078, 0]
click at [336, 459] on icon at bounding box center [338, 463] width 8 height 9
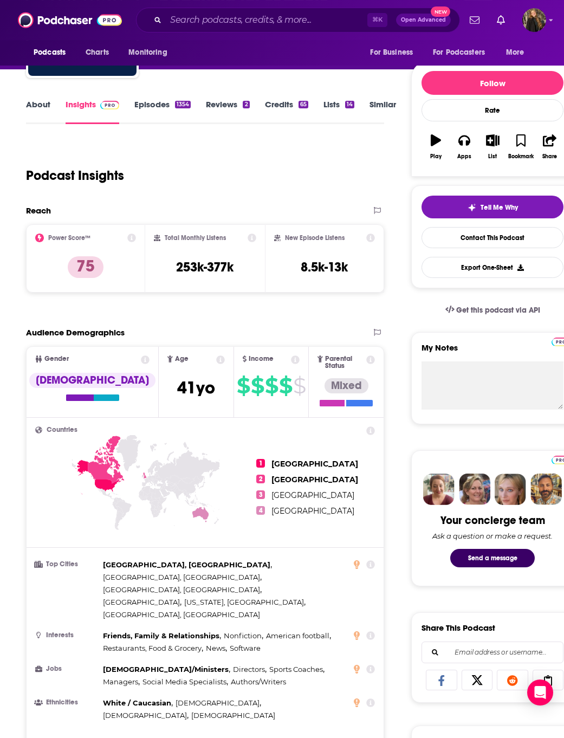
scroll to position [0, 0]
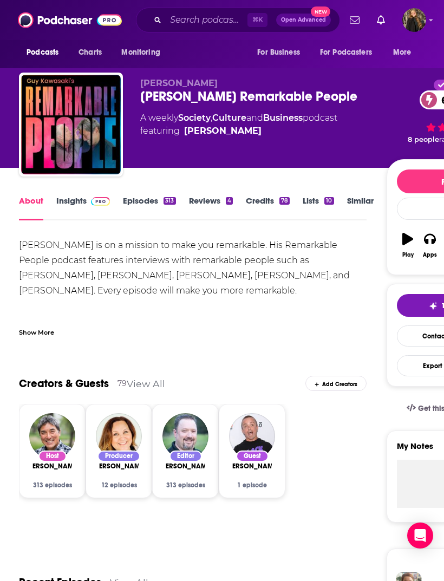
click at [72, 213] on link "Insights" at bounding box center [83, 208] width 54 height 25
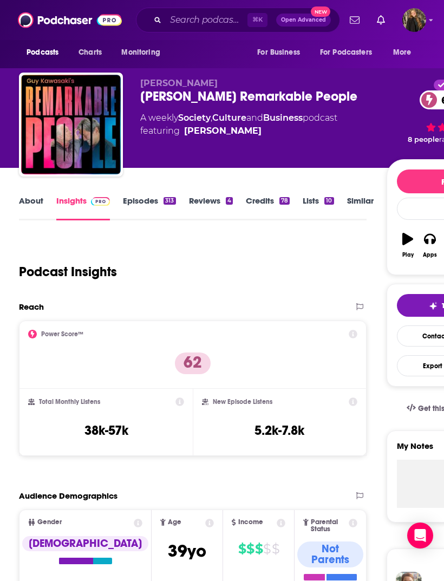
click at [169, 196] on link "Episodes 313" at bounding box center [149, 208] width 53 height 25
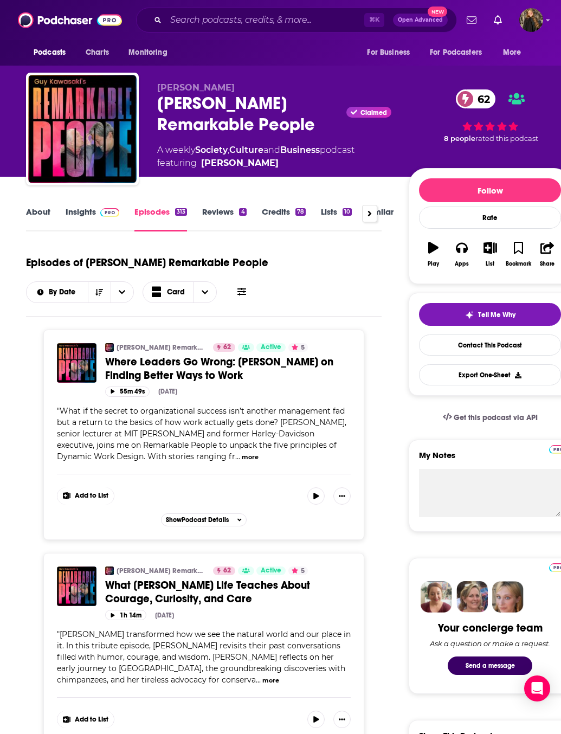
click at [97, 225] on link "Insights" at bounding box center [93, 218] width 54 height 25
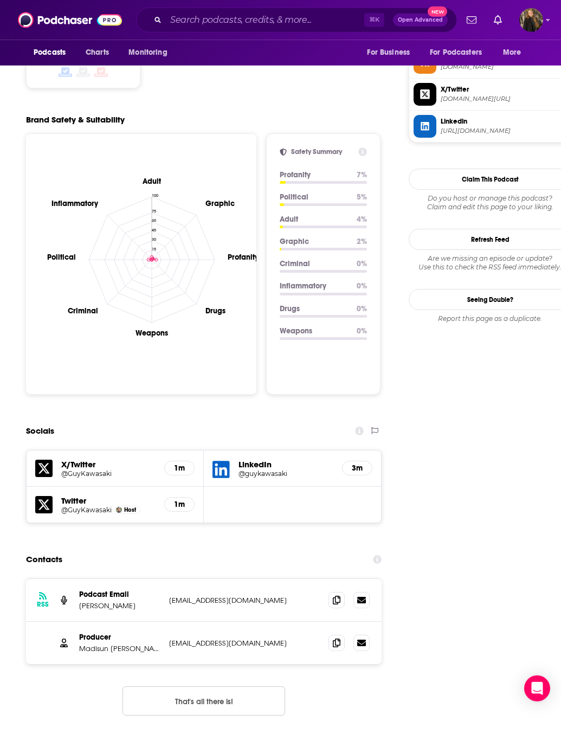
scroll to position [905, 0]
click at [331, 581] on span at bounding box center [336, 600] width 16 height 16
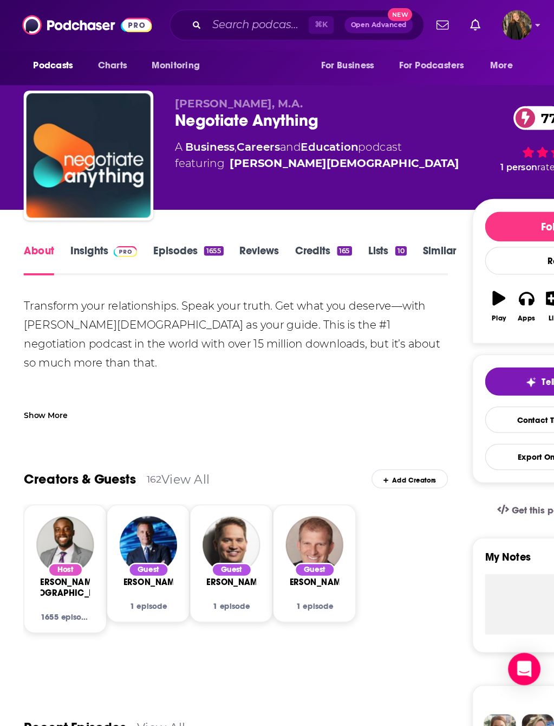
scroll to position [14, 0]
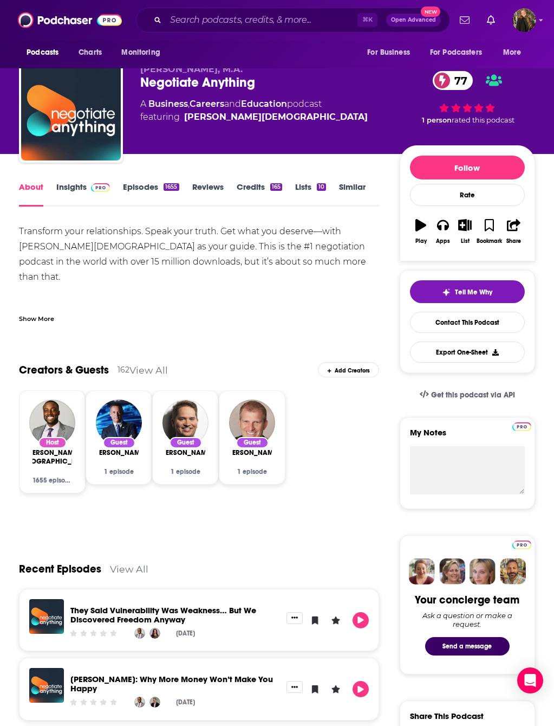
click at [77, 185] on link "Insights" at bounding box center [83, 194] width 54 height 25
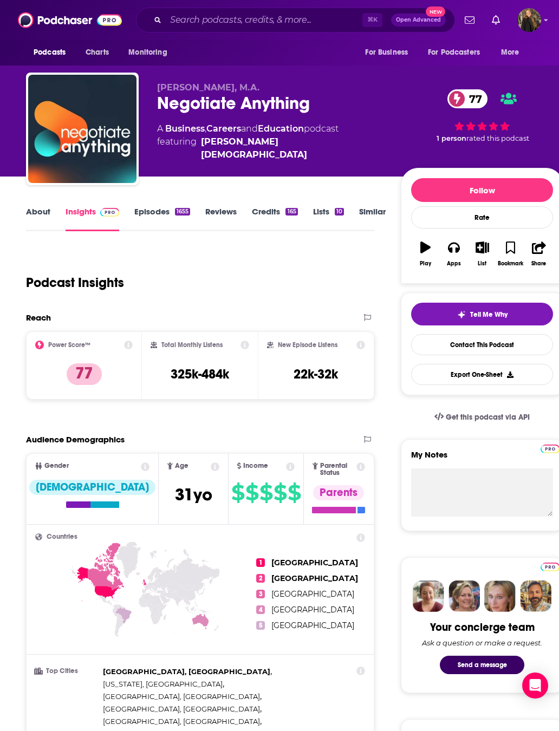
click at [36, 221] on link "About" at bounding box center [38, 218] width 24 height 25
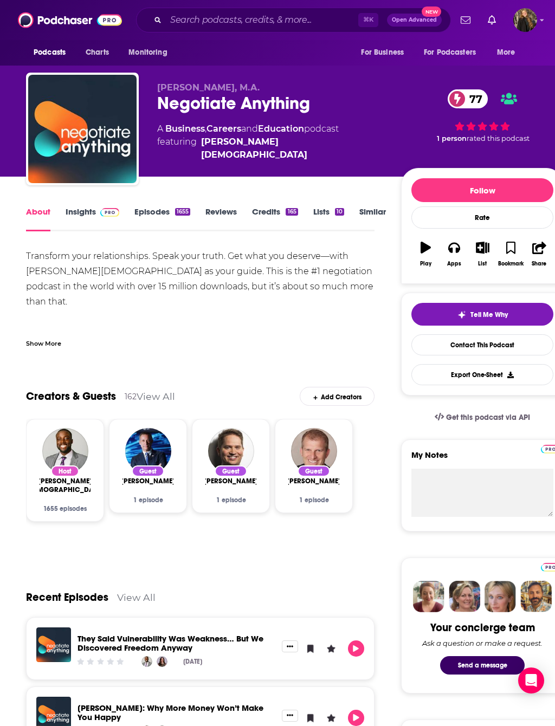
click at [145, 207] on link "Episodes 1655" at bounding box center [162, 218] width 56 height 25
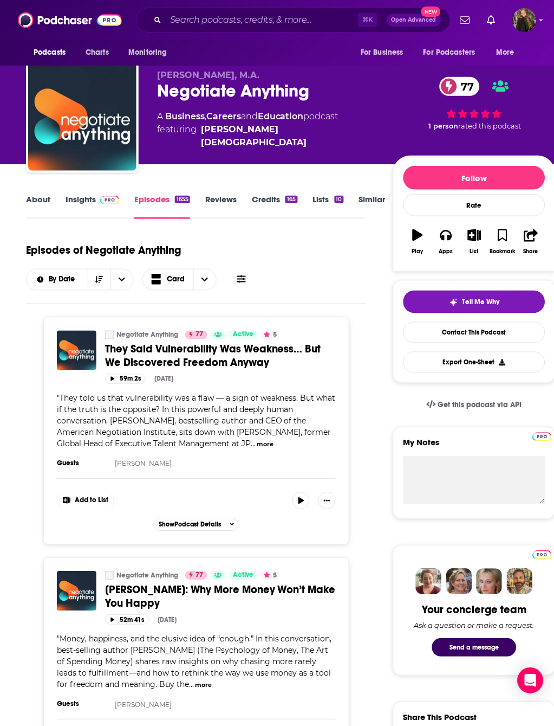
scroll to position [35, 0]
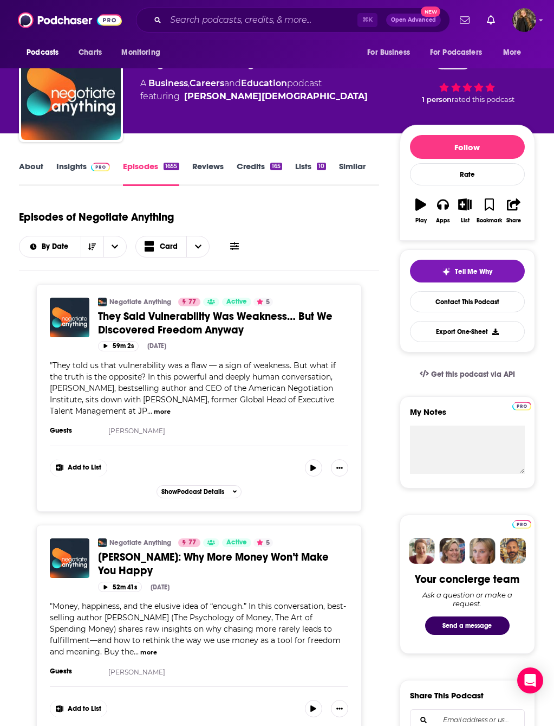
click at [68, 176] on link "Insights" at bounding box center [83, 173] width 54 height 25
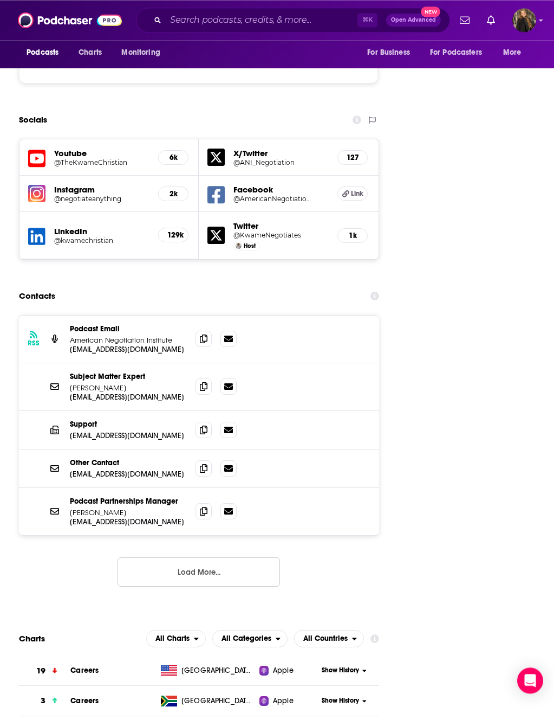
scroll to position [1565, 0]
click at [200, 378] on span at bounding box center [204, 386] width 16 height 16
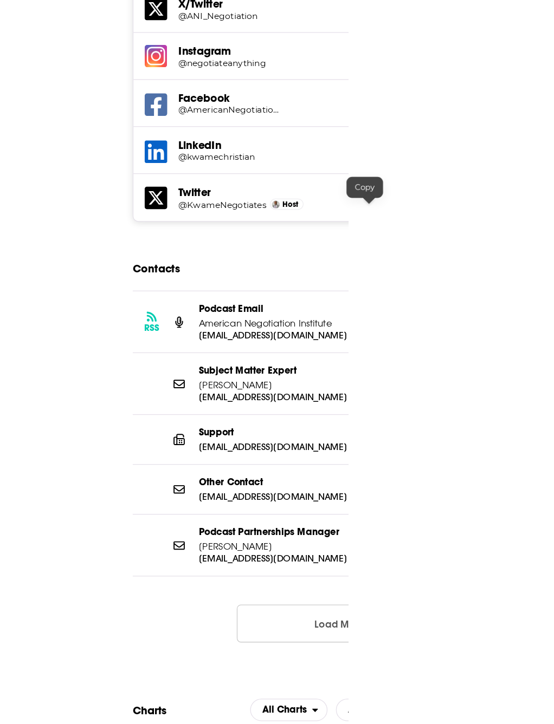
scroll to position [1802, 0]
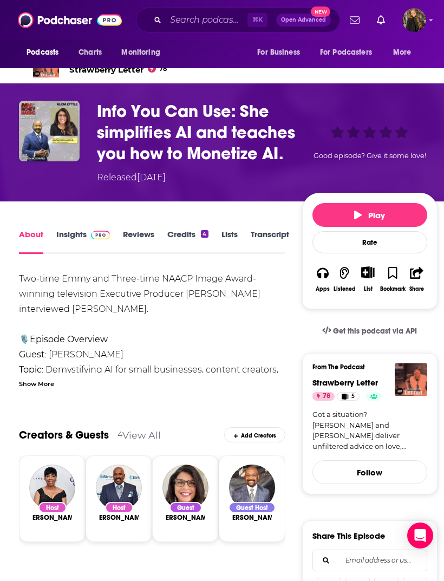
scroll to position [27, 0]
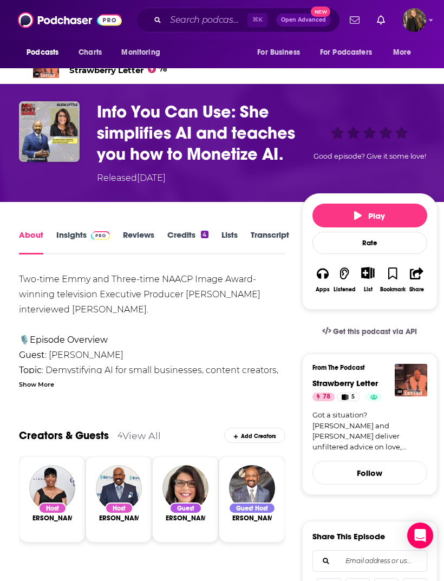
click at [46, 128] on img "Info You Can Use: She simplifies AI and teaches you how to Monetize AI." at bounding box center [49, 131] width 61 height 61
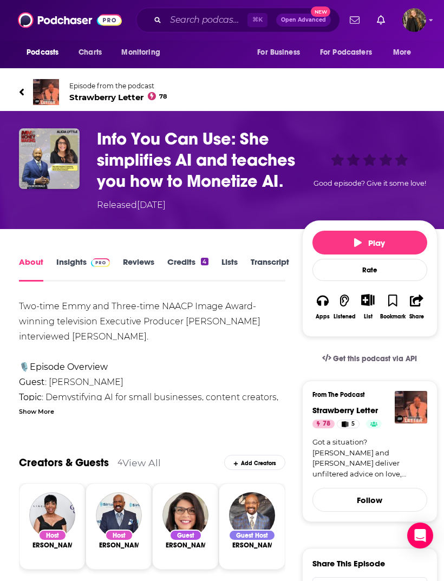
click at [58, 88] on img at bounding box center [46, 92] width 26 height 26
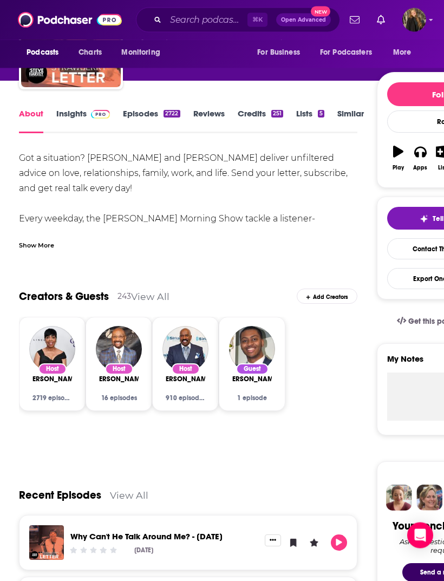
scroll to position [87, 0]
click at [139, 122] on link "Episodes 2722" at bounding box center [151, 120] width 57 height 25
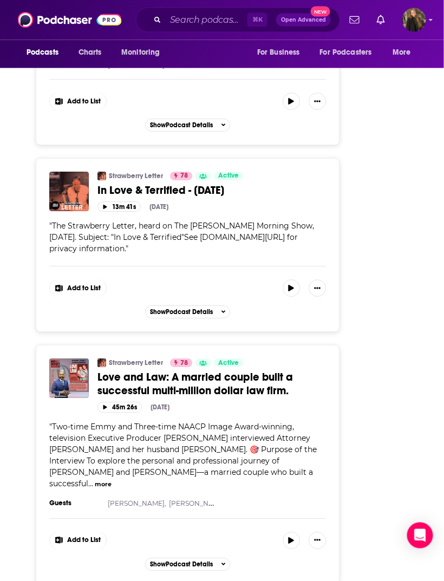
scroll to position [4578, 0]
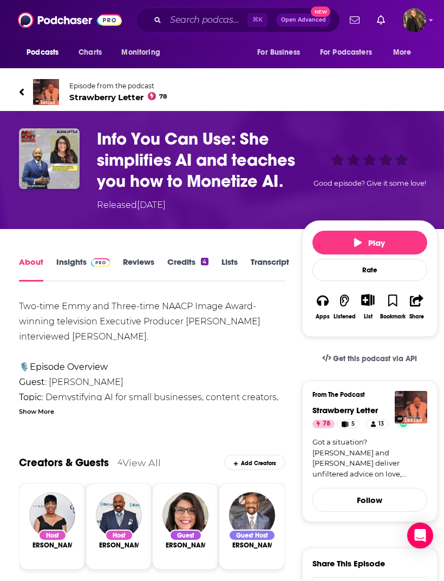
click at [34, 95] on img at bounding box center [46, 92] width 26 height 26
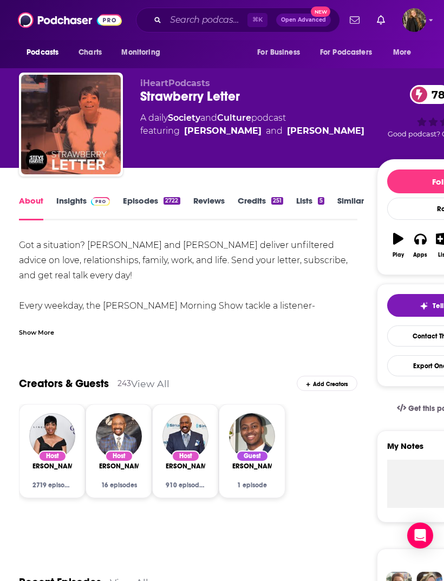
click at [134, 199] on link "Episodes 2722" at bounding box center [151, 208] width 57 height 25
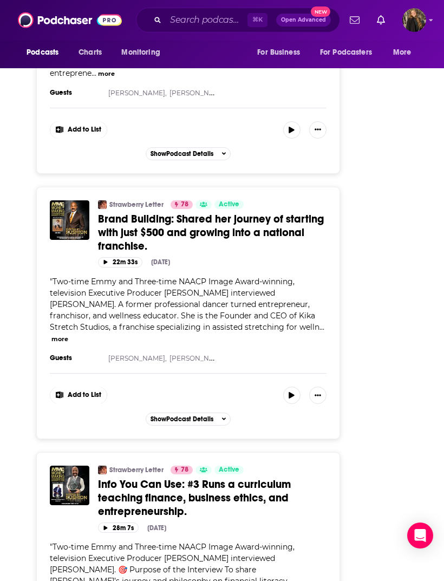
scroll to position [5706, 0]
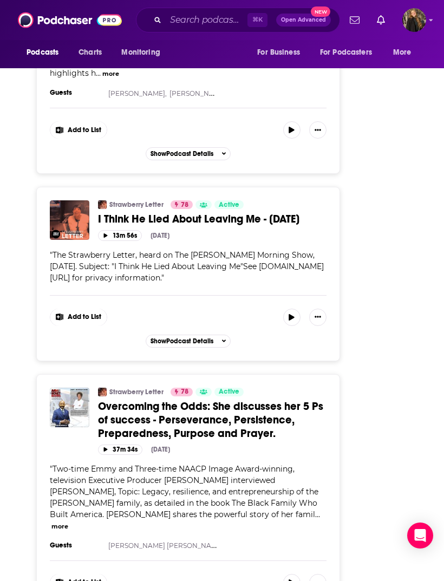
scroll to position [11789, 0]
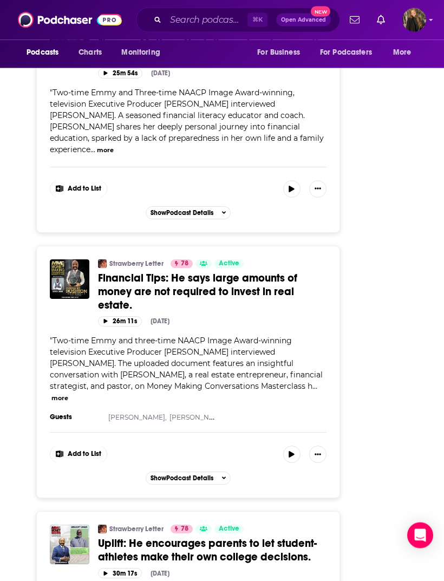
scroll to position [16109, 0]
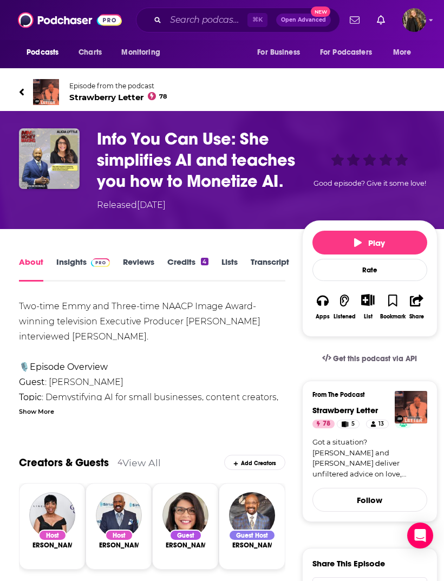
click at [364, 238] on button "Play" at bounding box center [370, 243] width 115 height 24
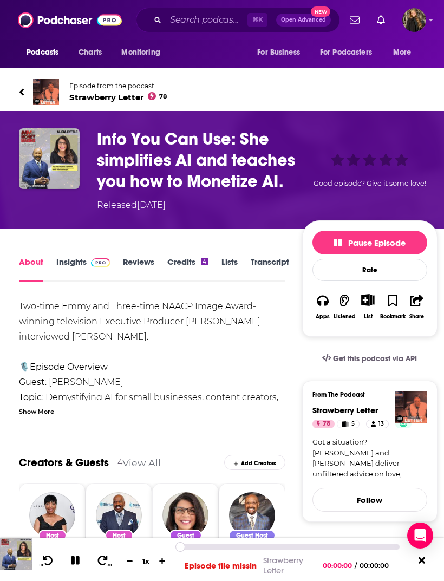
click at [72, 556] on icon at bounding box center [75, 561] width 12 height 10
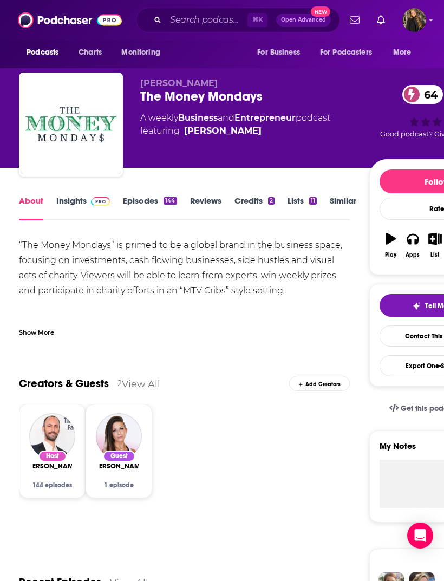
click at [83, 206] on link "Insights" at bounding box center [83, 208] width 54 height 25
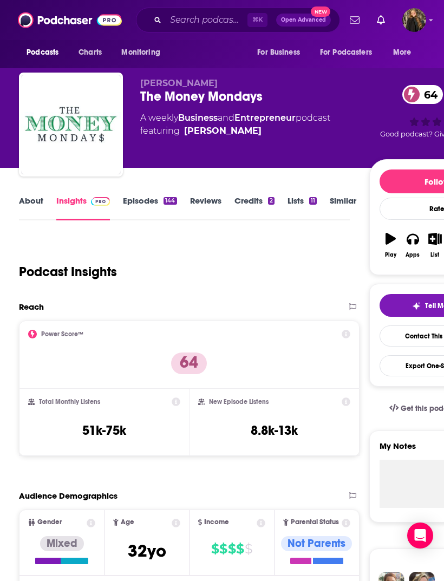
click at [159, 206] on link "Episodes 144" at bounding box center [150, 208] width 54 height 25
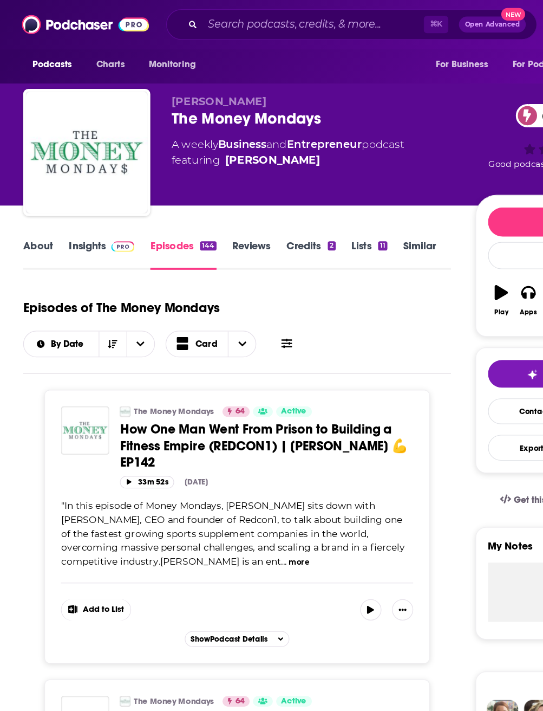
click at [87, 207] on link "Insights" at bounding box center [83, 208] width 54 height 25
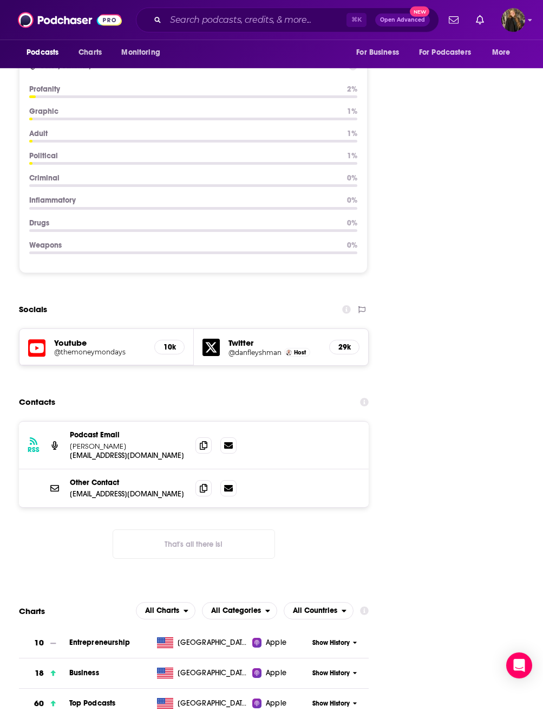
scroll to position [1335, 0]
click at [203, 441] on icon at bounding box center [204, 445] width 8 height 9
